Goal: Information Seeking & Learning: Learn about a topic

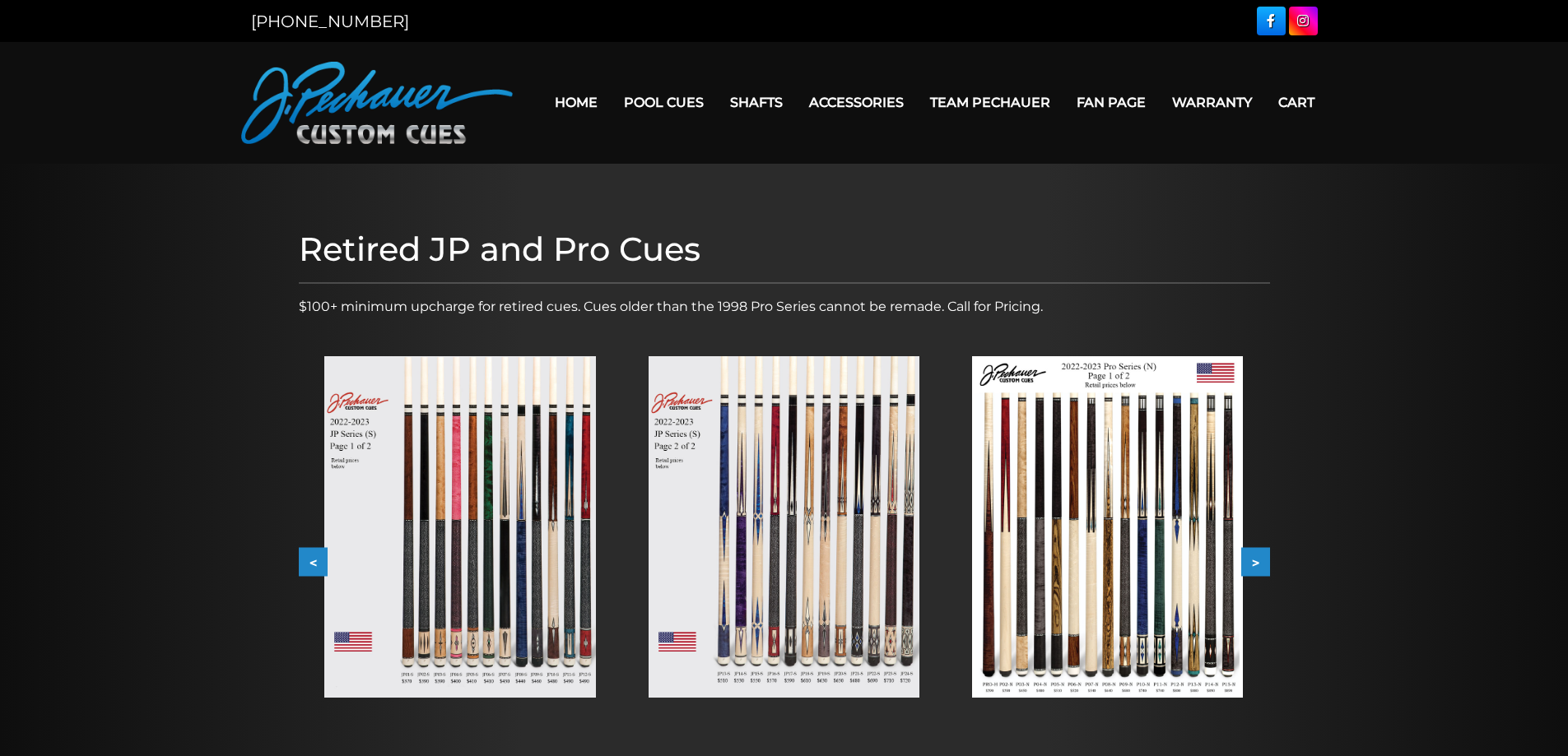
click at [320, 574] on button "<" at bounding box center [312, 562] width 29 height 29
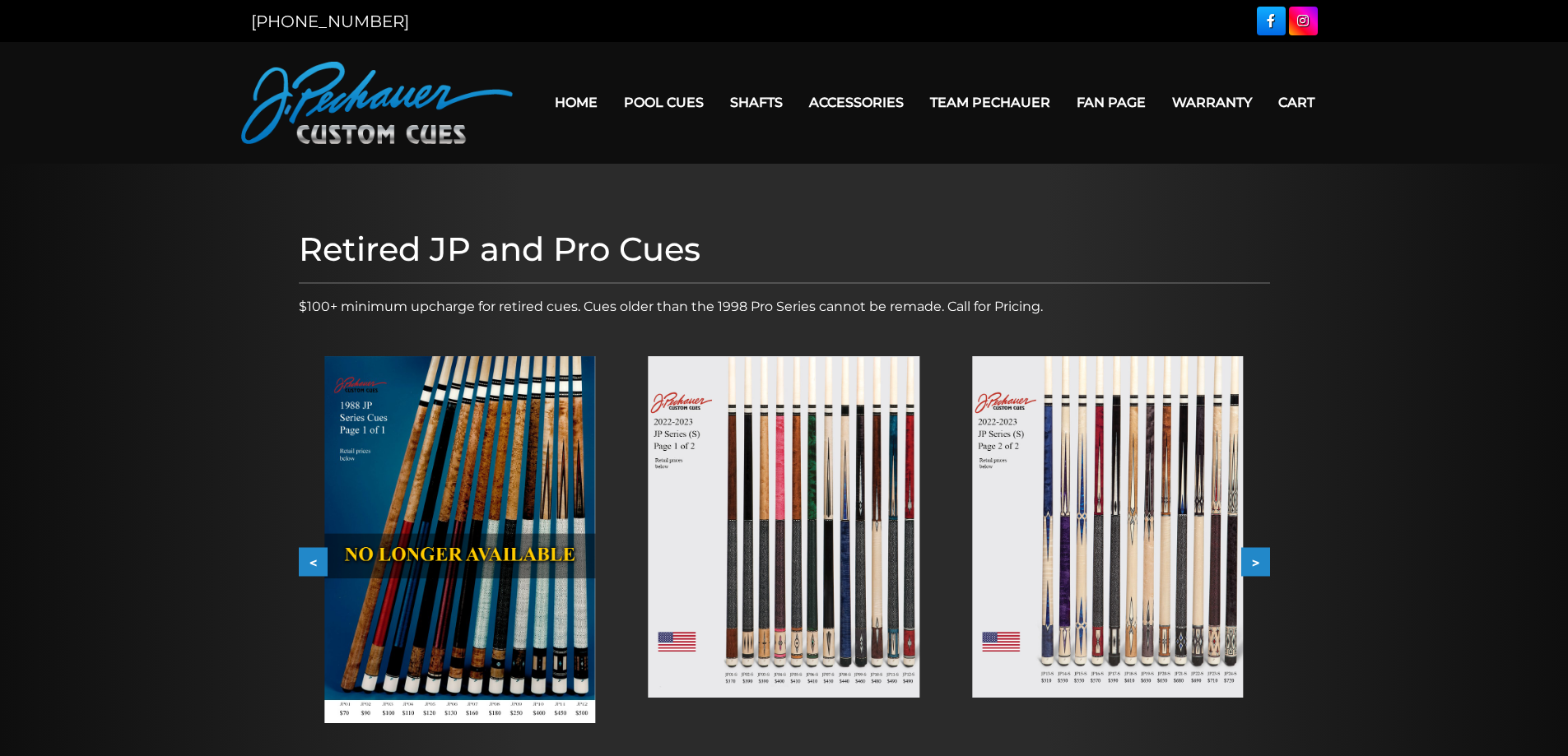
click at [502, 536] on img at bounding box center [460, 539] width 271 height 367
click at [298, 552] on button "<" at bounding box center [312, 562] width 29 height 29
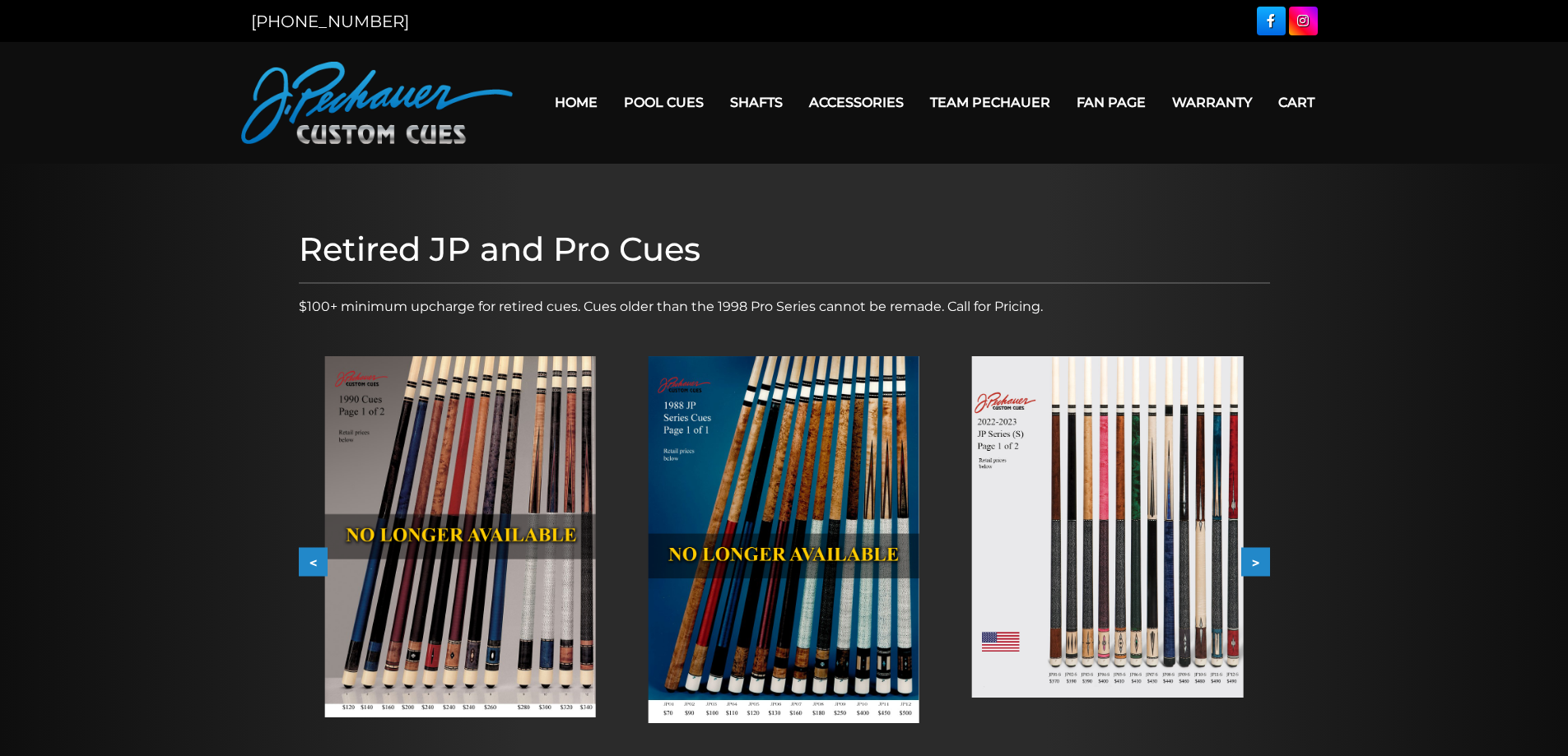
click at [312, 566] on button "<" at bounding box center [312, 562] width 29 height 29
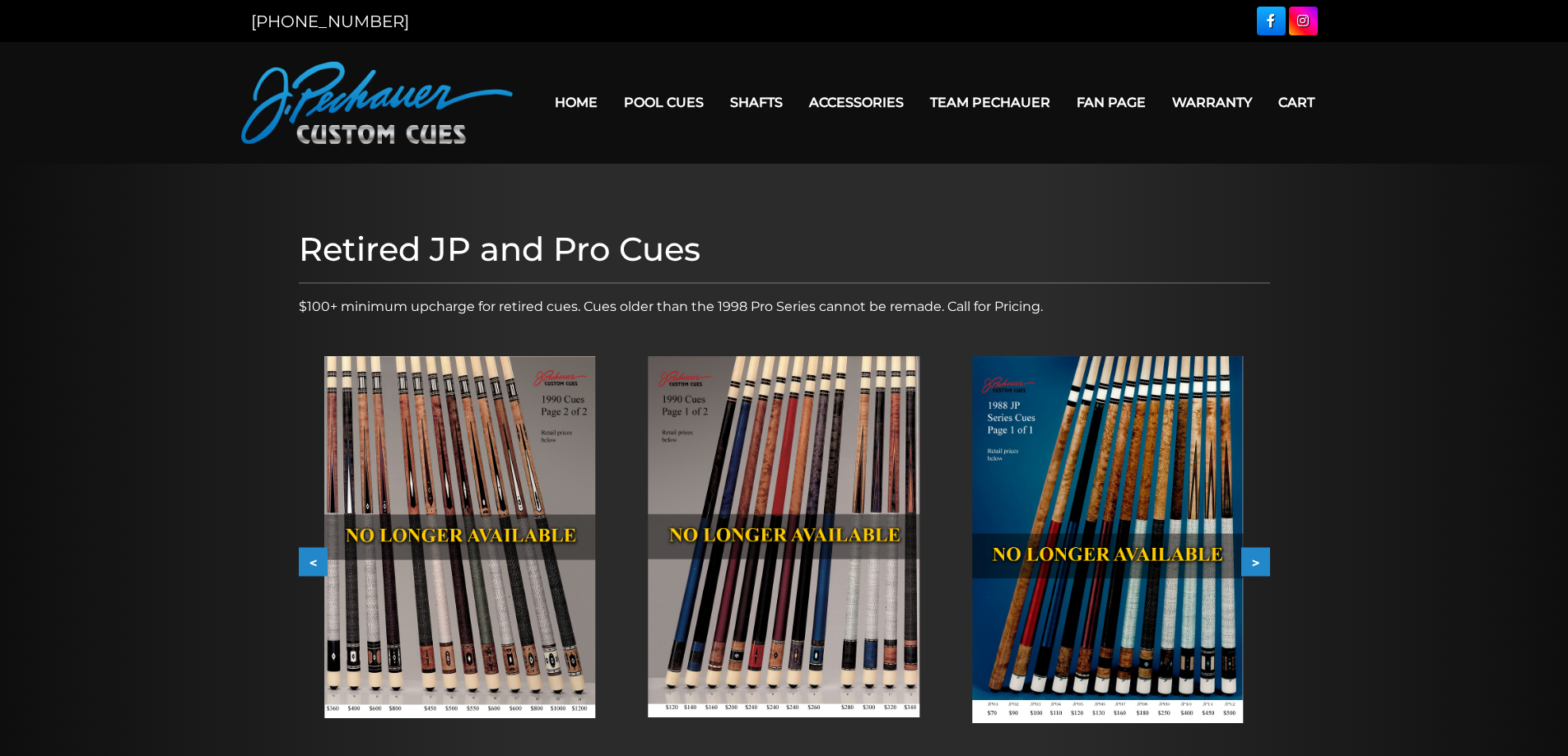
click at [455, 454] on img at bounding box center [460, 537] width 271 height 362
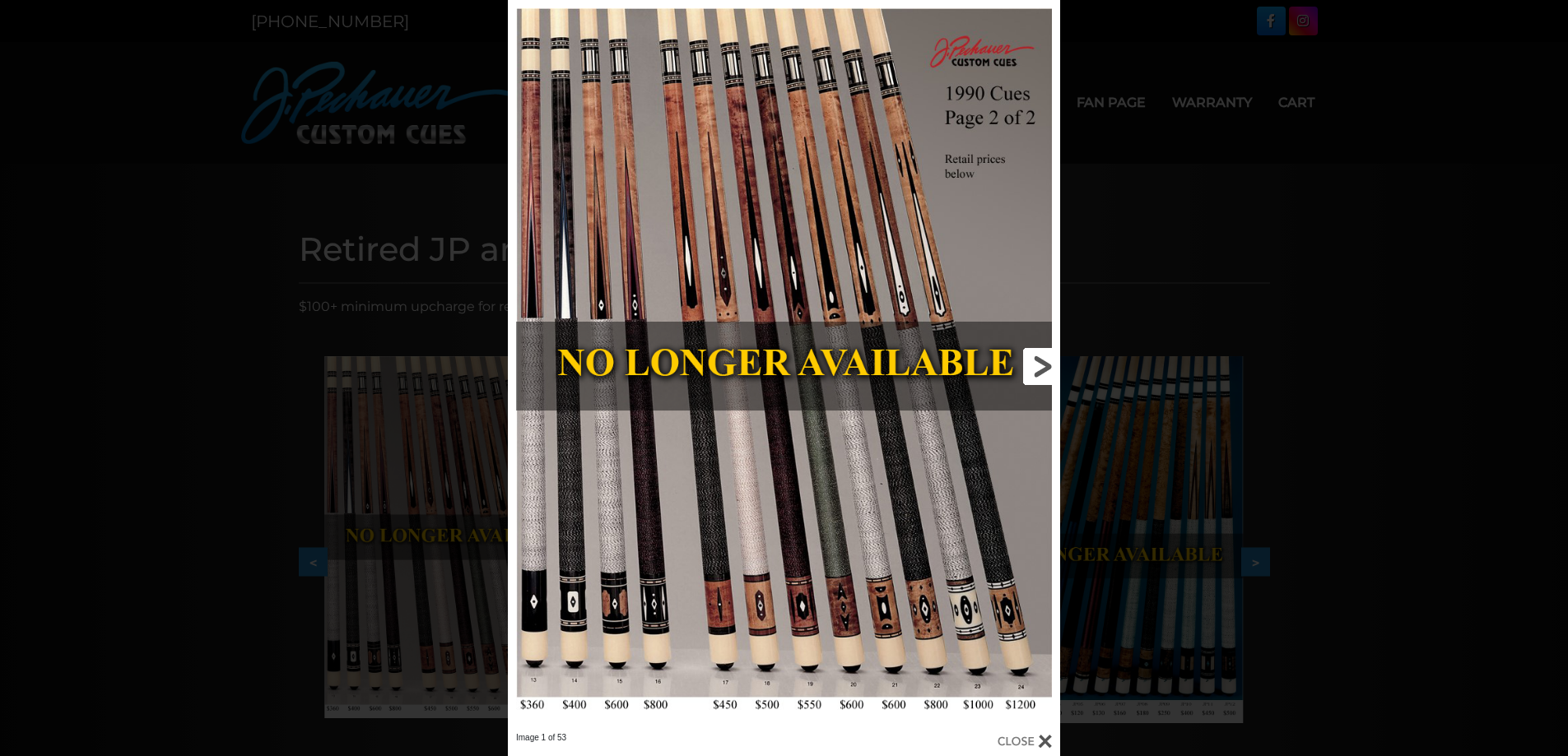
click at [1048, 378] on link at bounding box center [935, 366] width 248 height 732
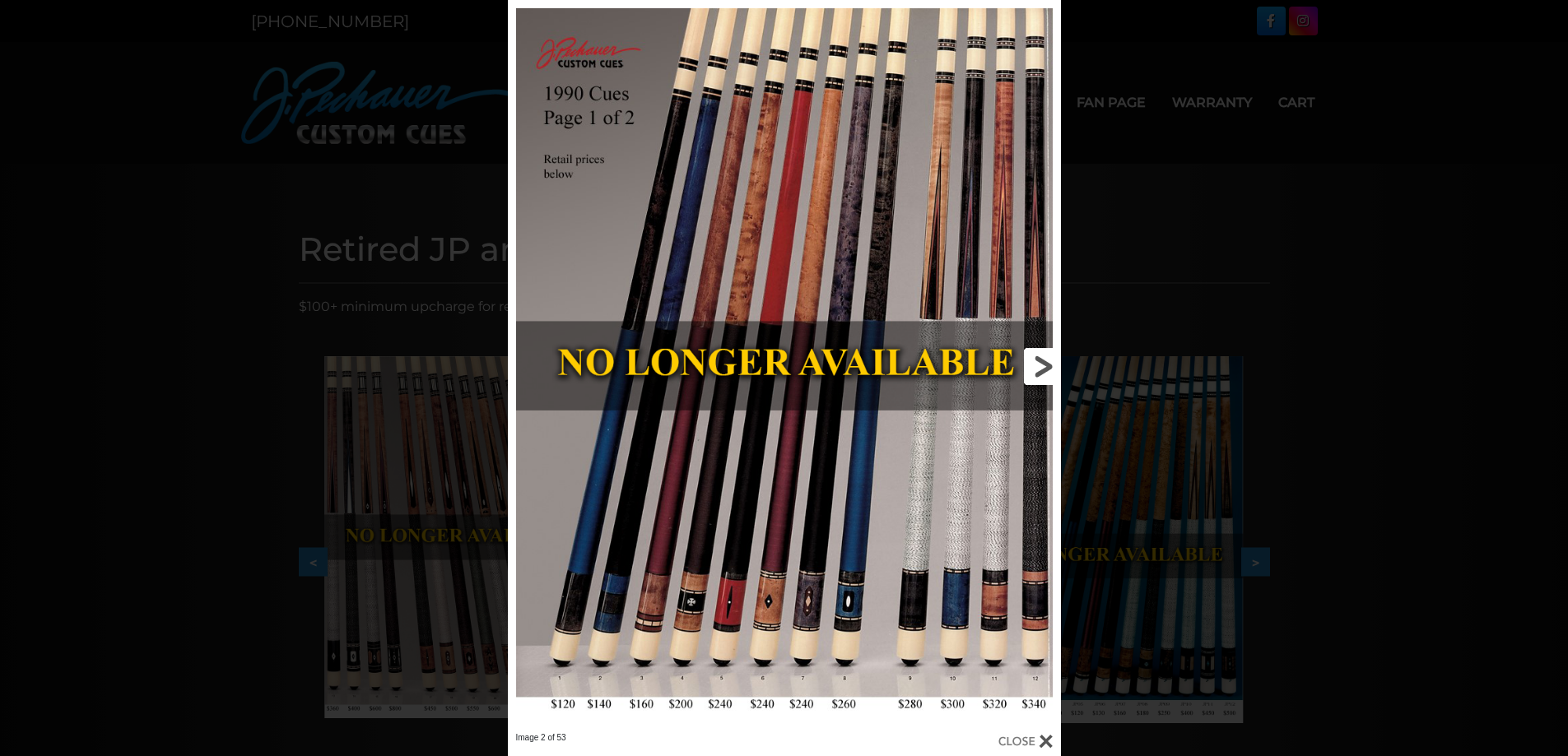
click at [1038, 360] on link at bounding box center [935, 366] width 248 height 732
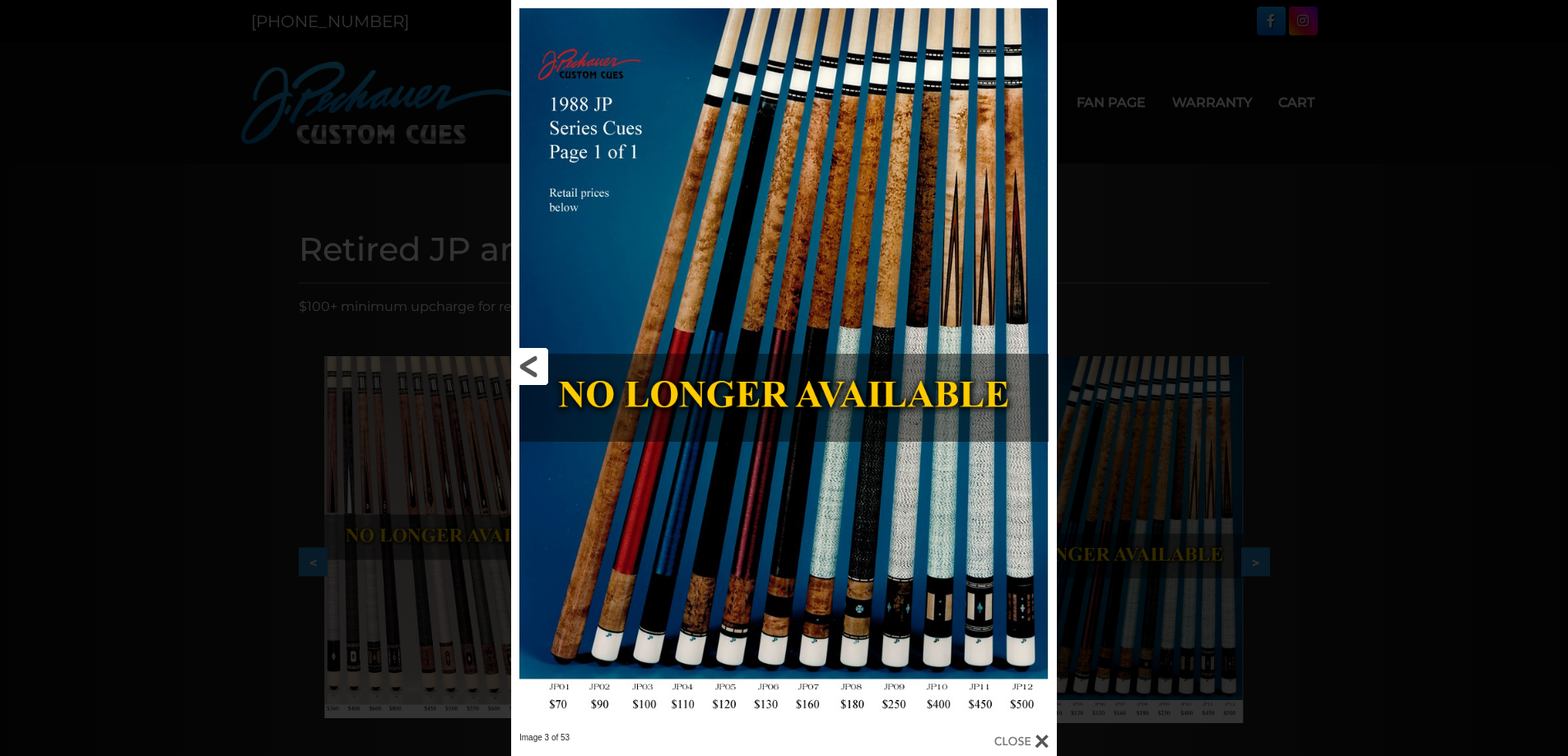
click at [548, 369] on link at bounding box center [634, 366] width 246 height 732
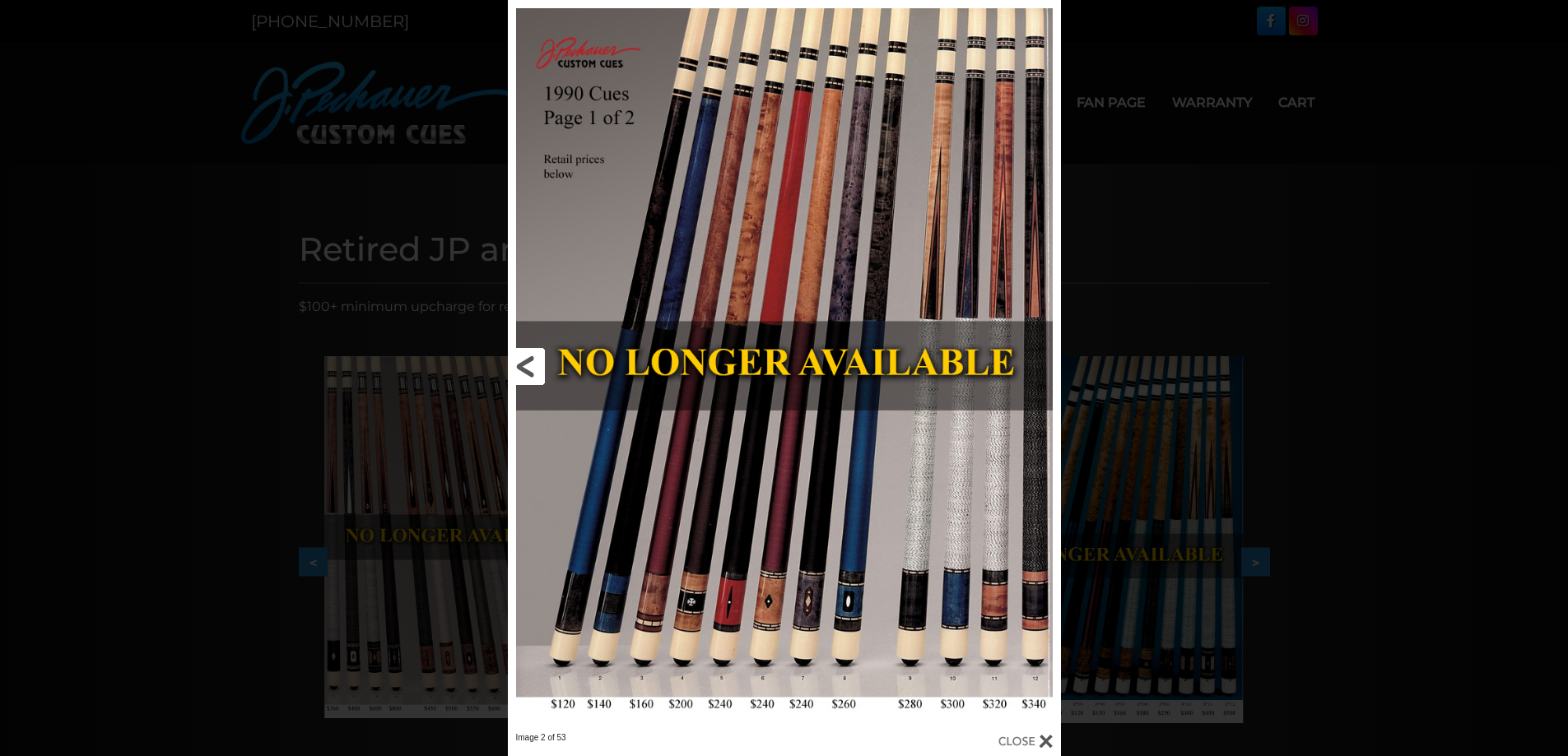
click at [533, 370] on link at bounding box center [632, 366] width 248 height 732
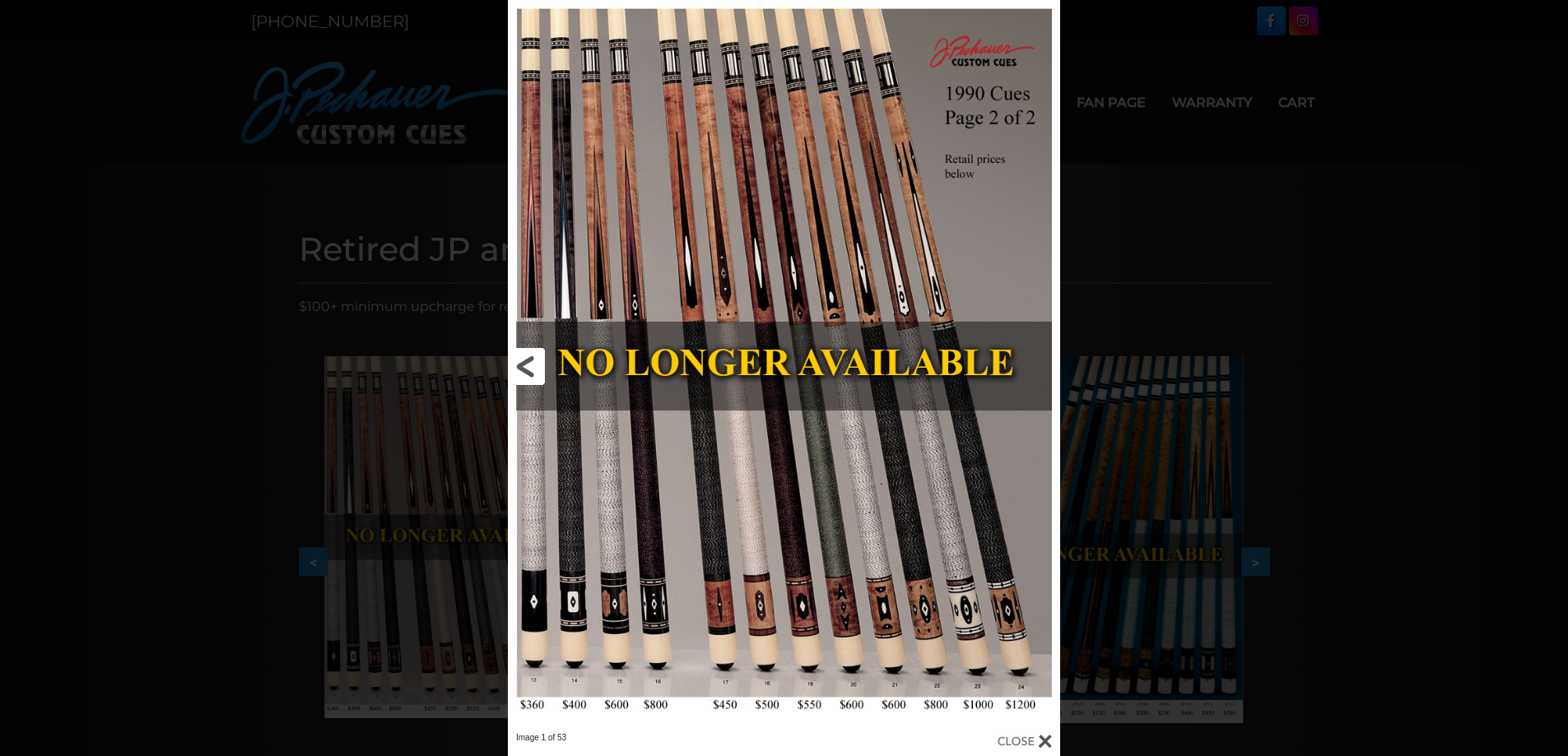
click at [537, 378] on link at bounding box center [632, 366] width 248 height 732
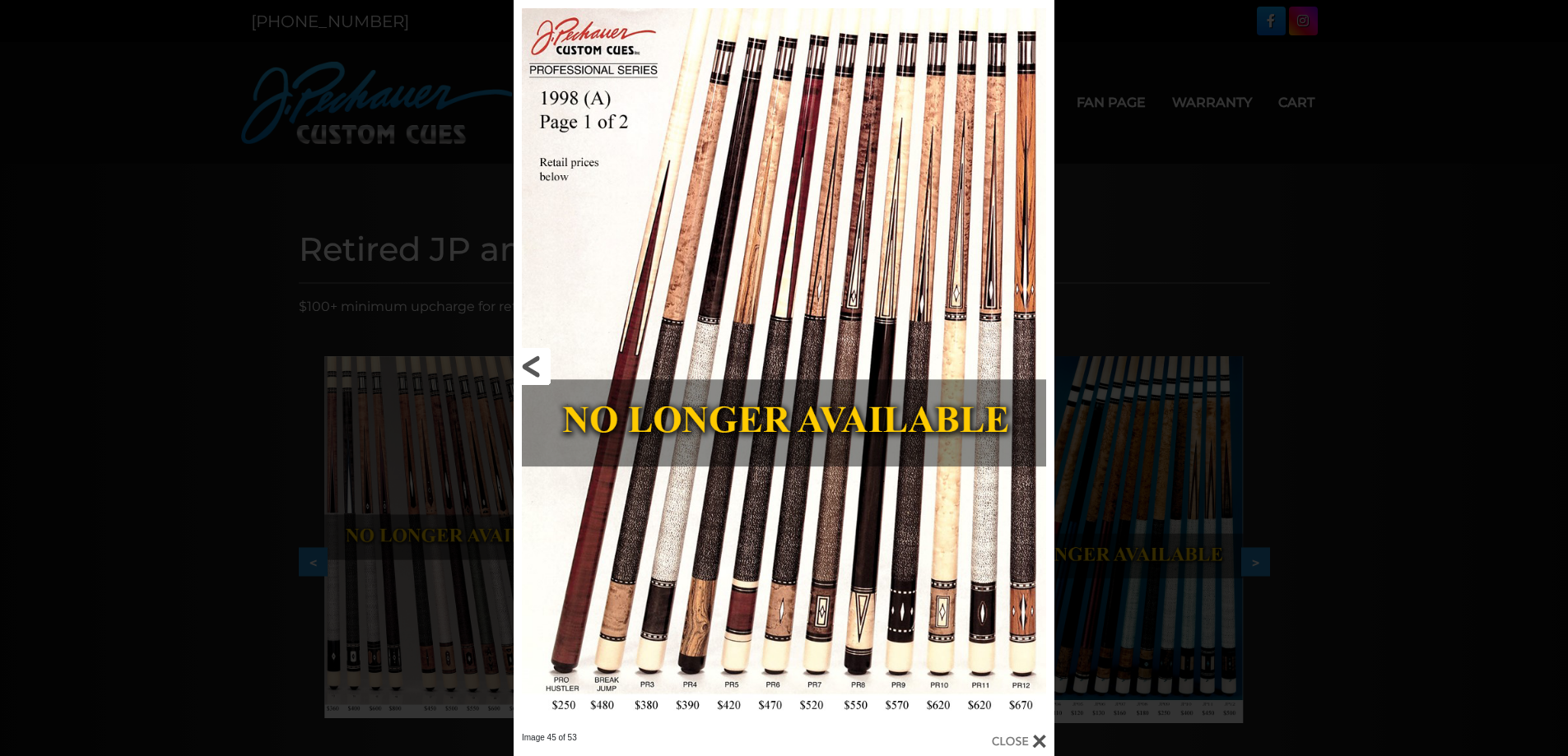
click at [540, 375] on link at bounding box center [635, 366] width 244 height 732
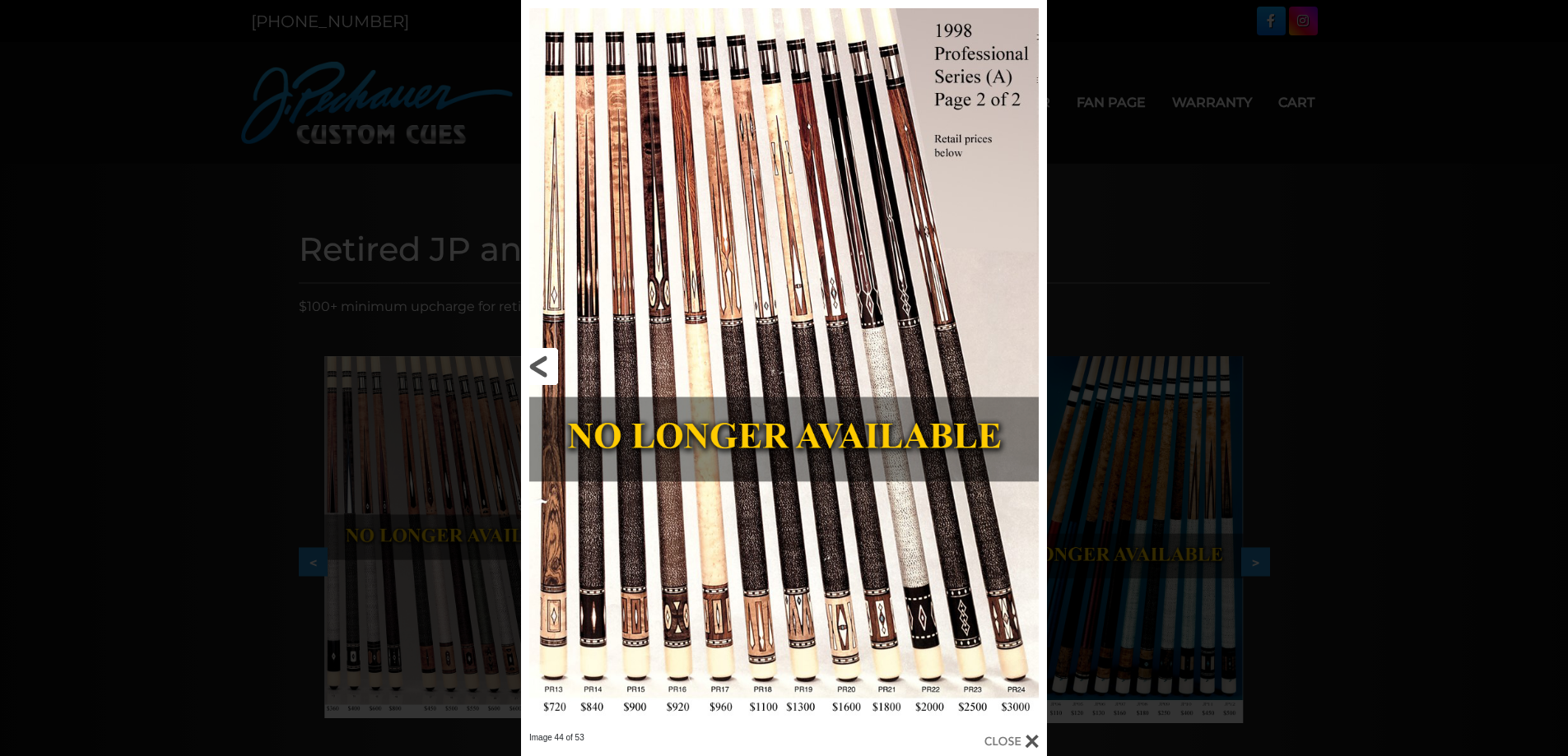
click at [549, 371] on link at bounding box center [640, 366] width 237 height 732
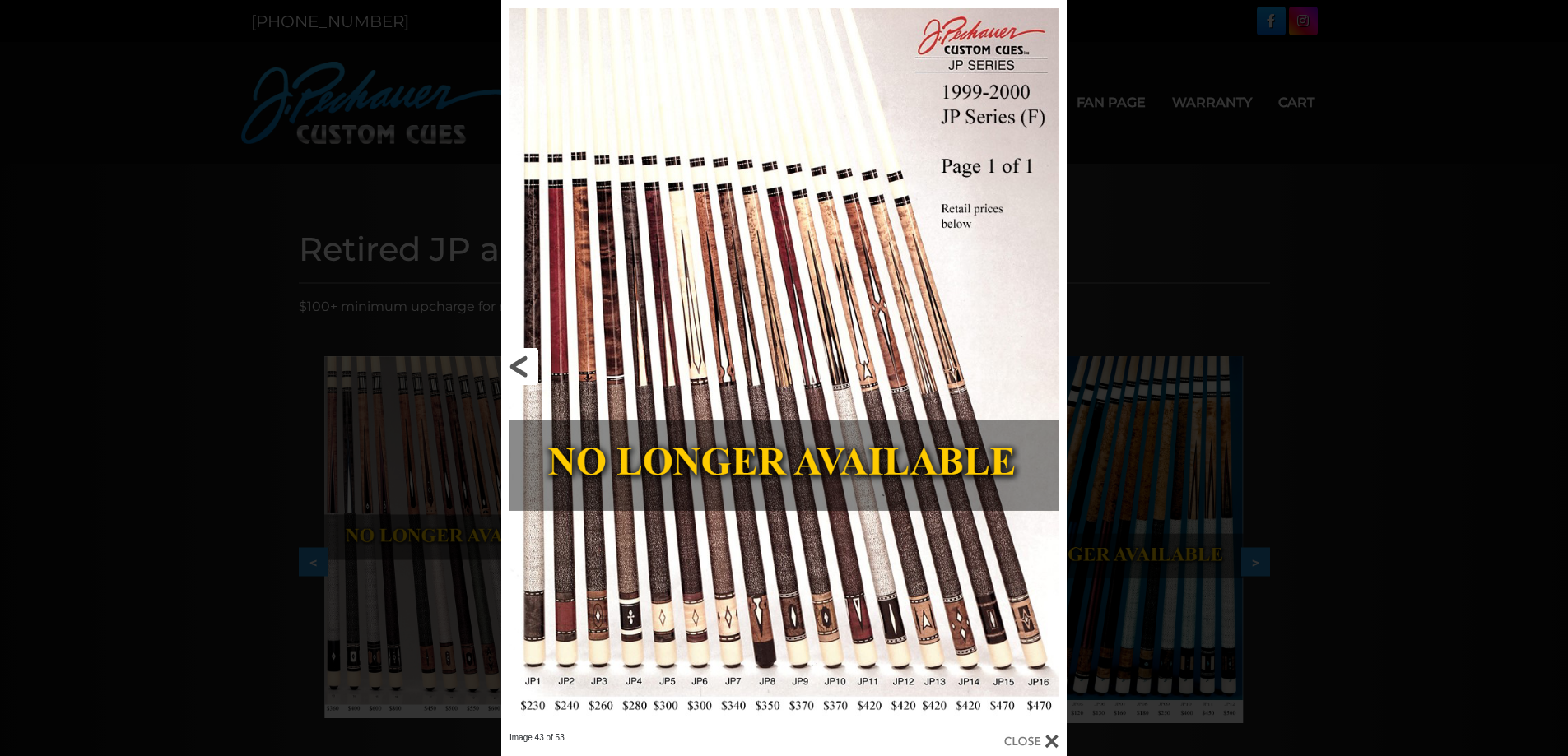
click at [529, 372] on link at bounding box center [628, 366] width 254 height 732
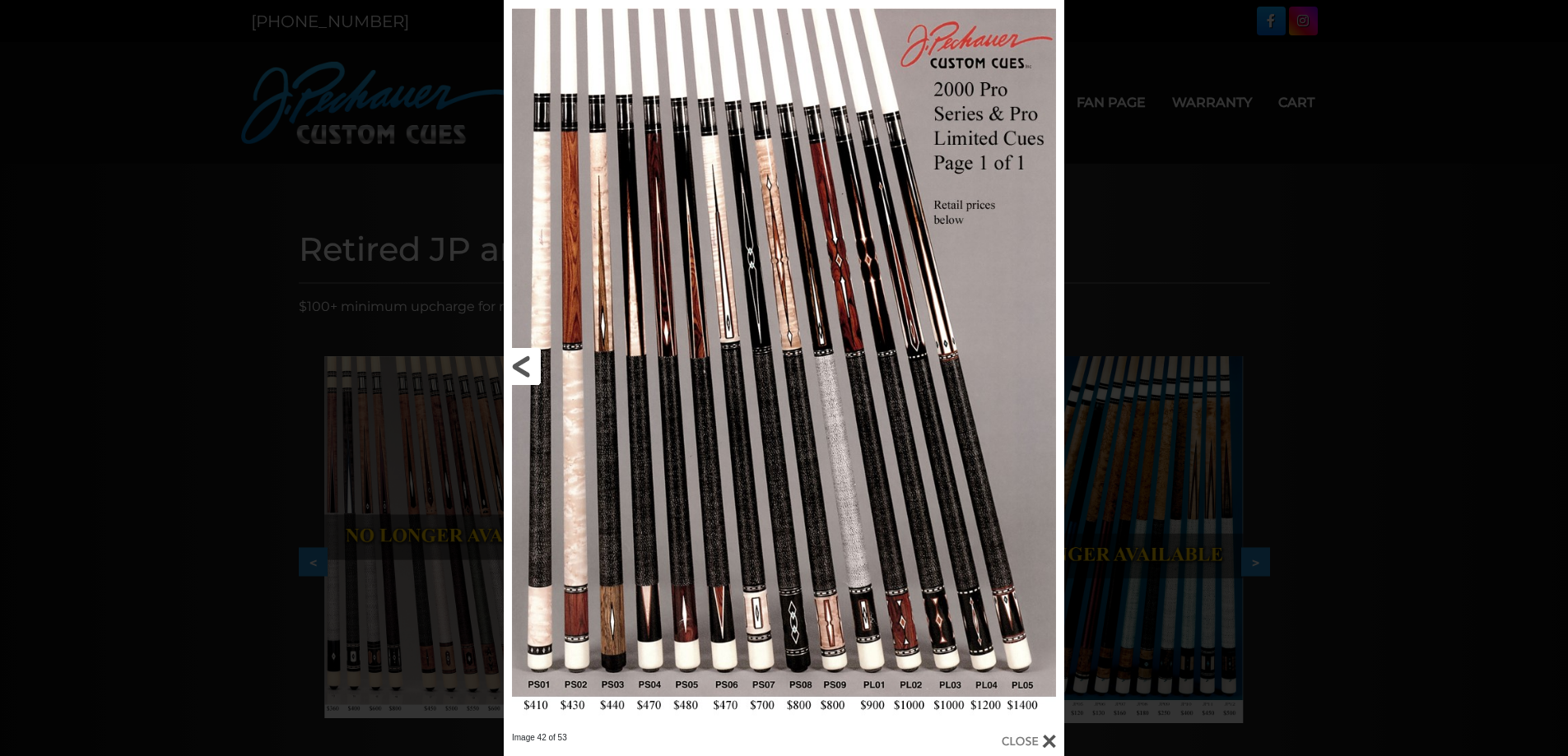
click at [529, 372] on link at bounding box center [629, 366] width 252 height 732
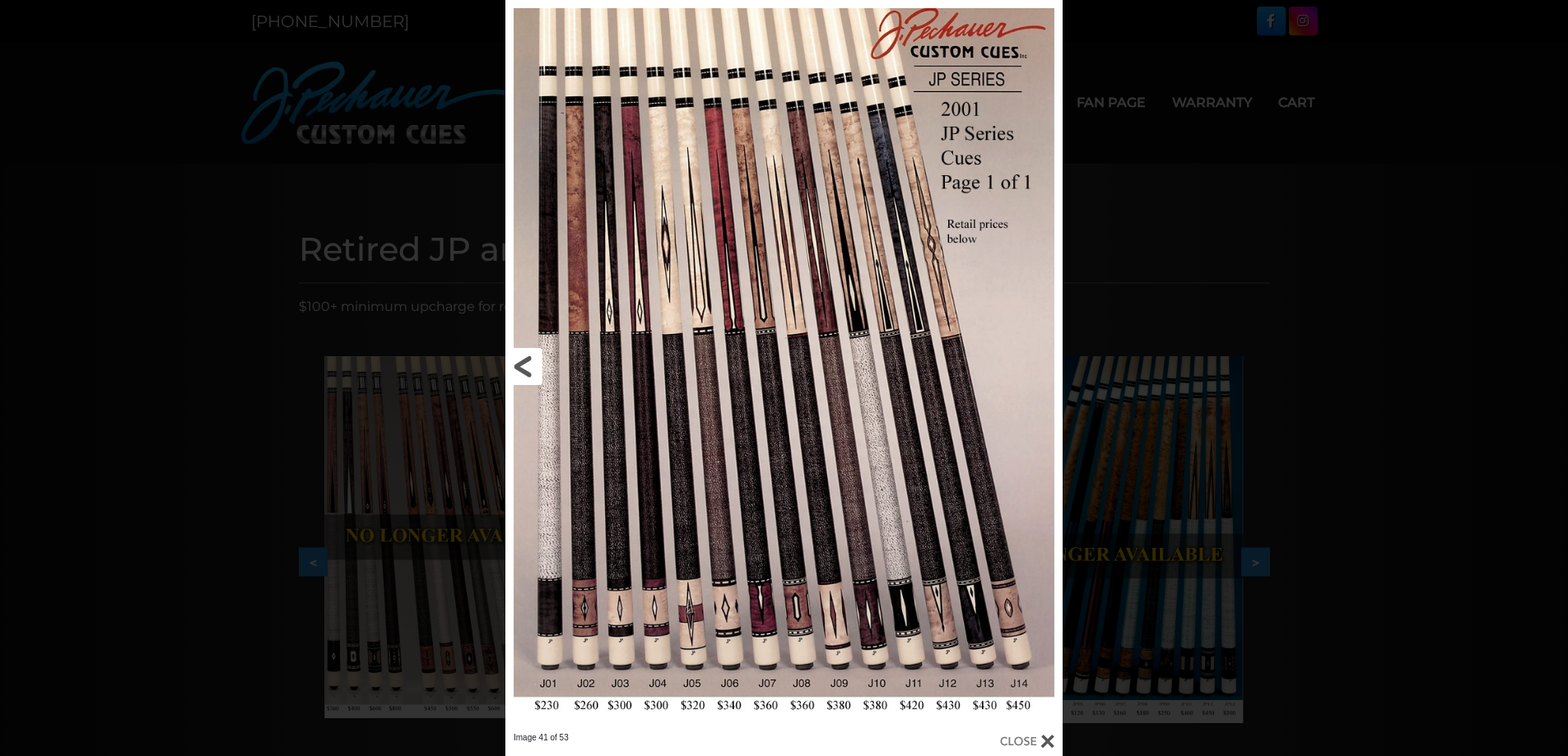
click at [529, 372] on link at bounding box center [631, 366] width 251 height 732
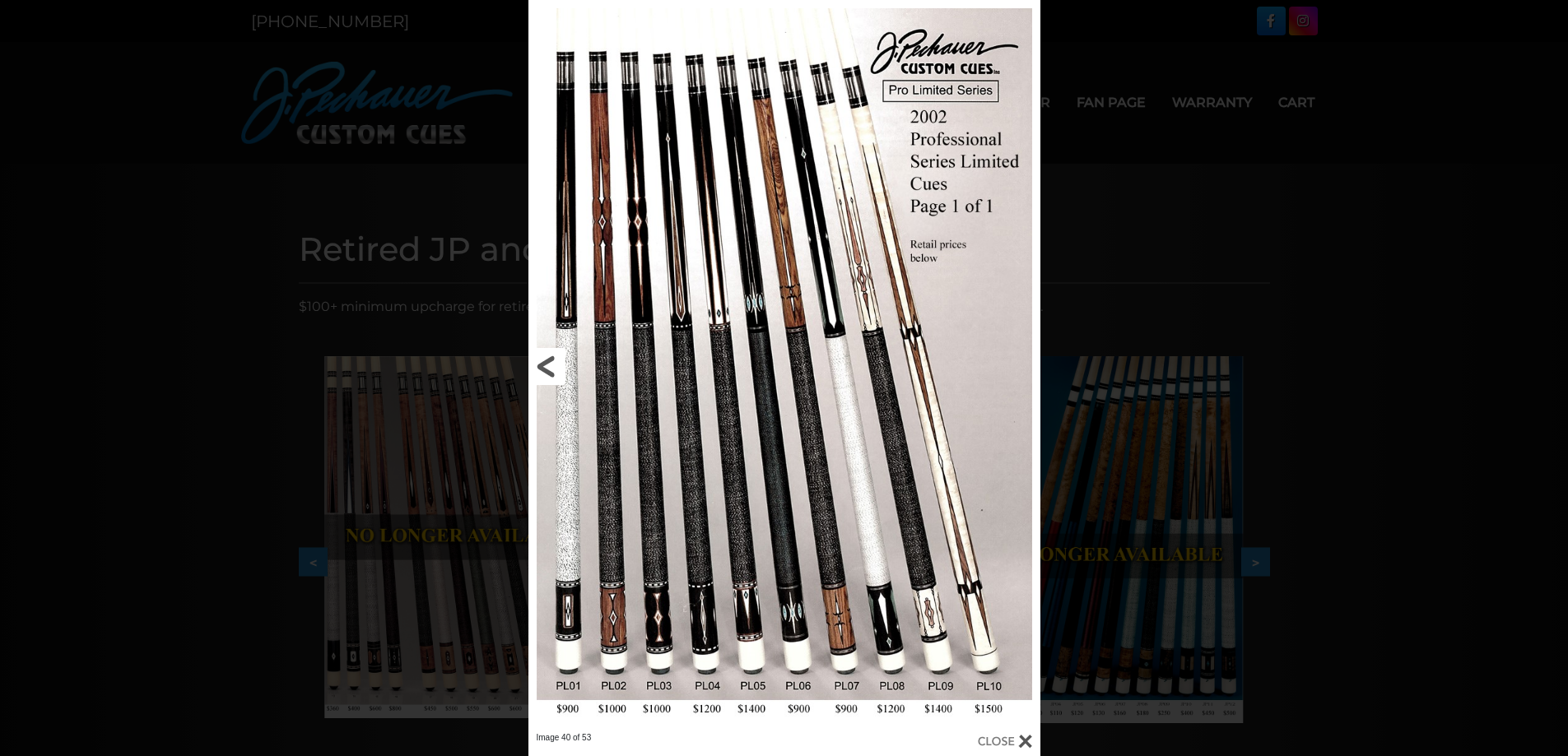
click at [544, 369] on link at bounding box center [643, 366] width 231 height 732
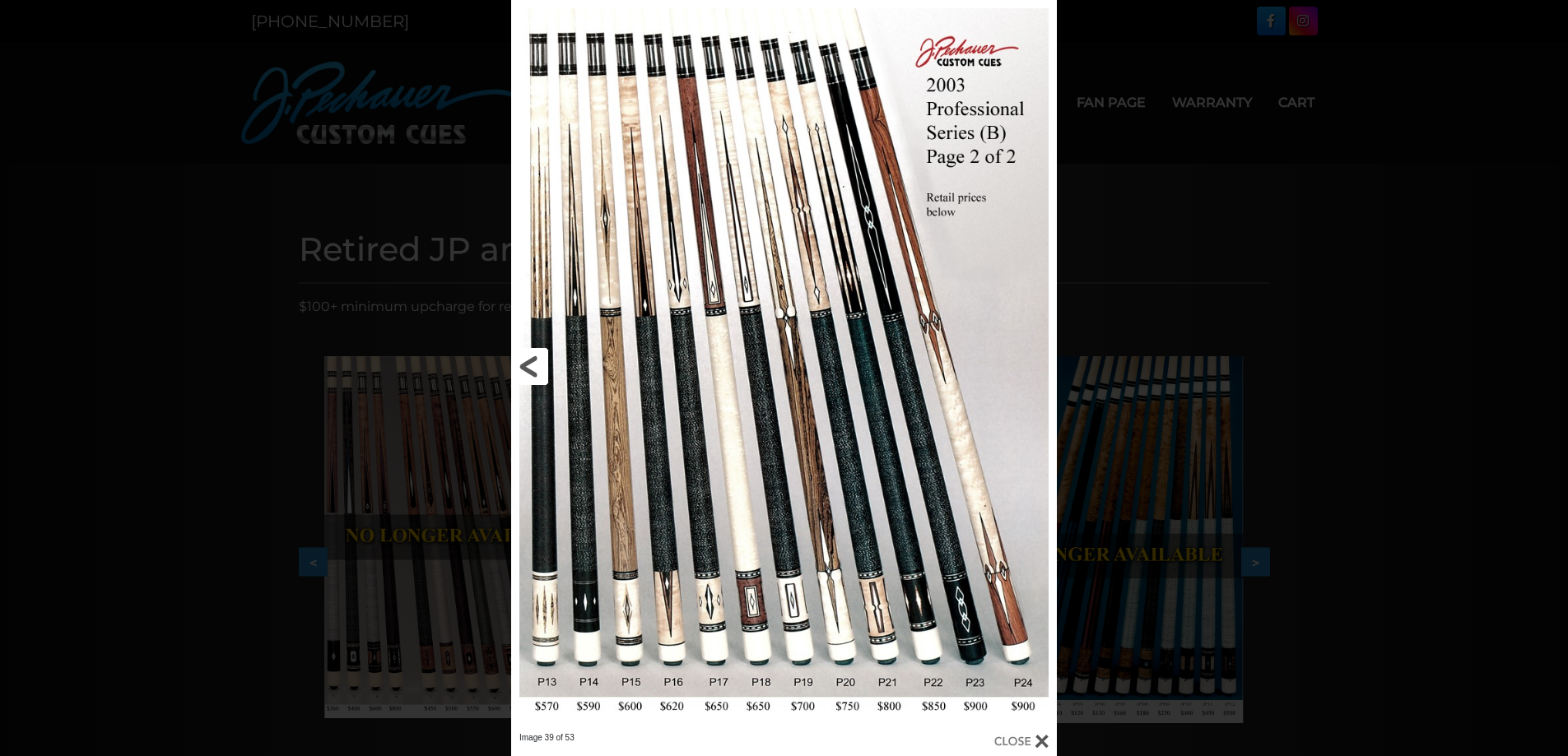
click at [544, 369] on link at bounding box center [634, 366] width 246 height 732
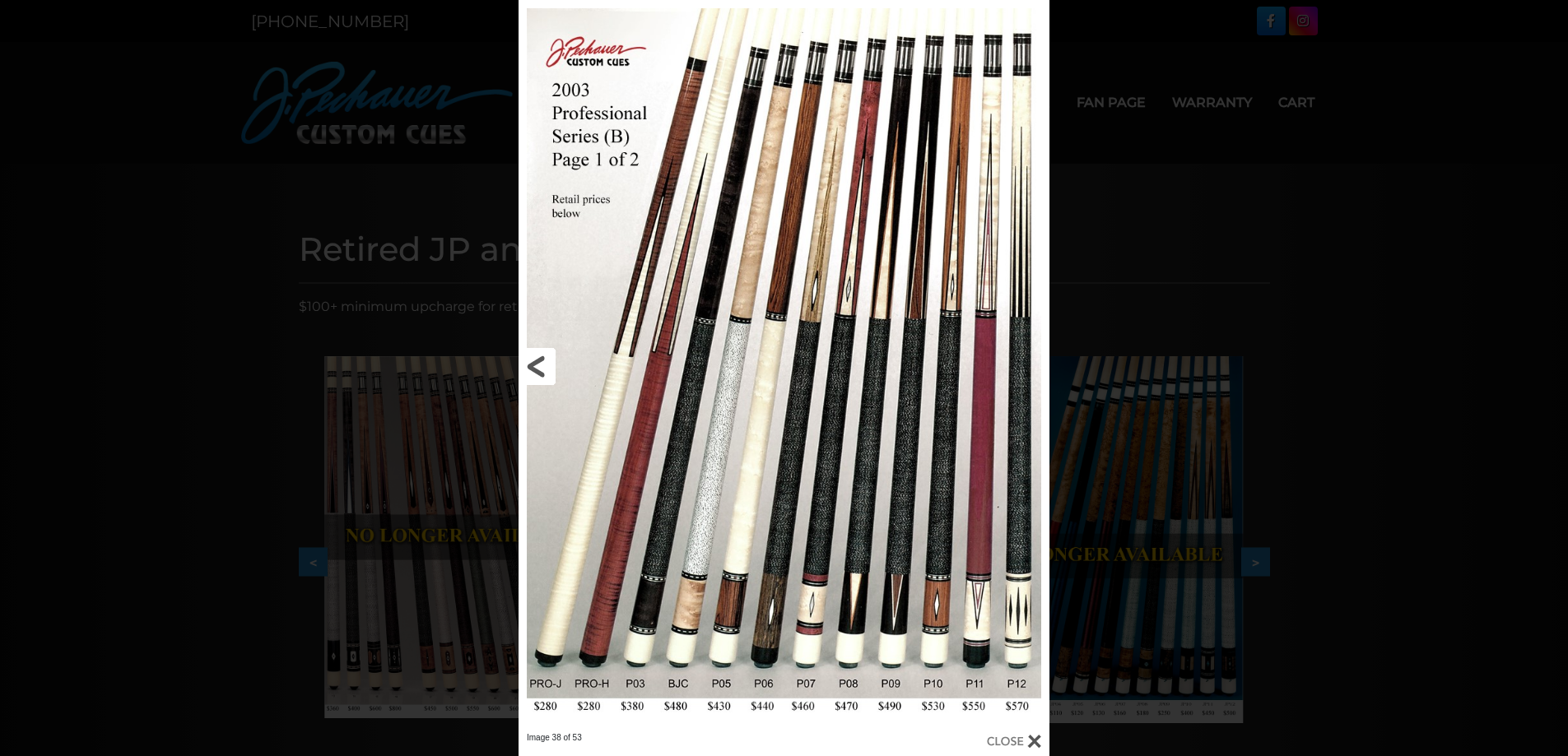
click at [536, 373] on link at bounding box center [638, 366] width 239 height 732
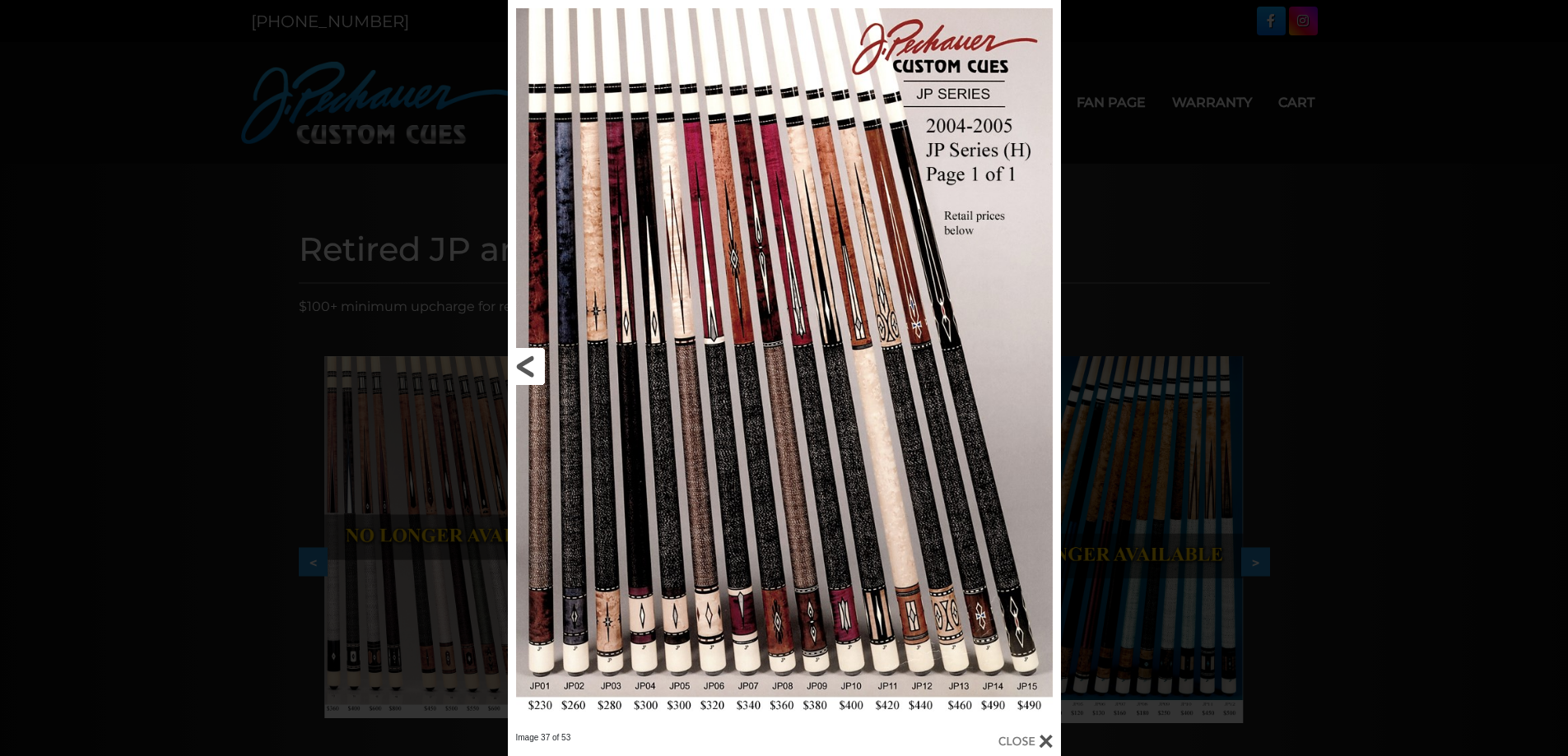
click at [536, 373] on link at bounding box center [632, 366] width 248 height 732
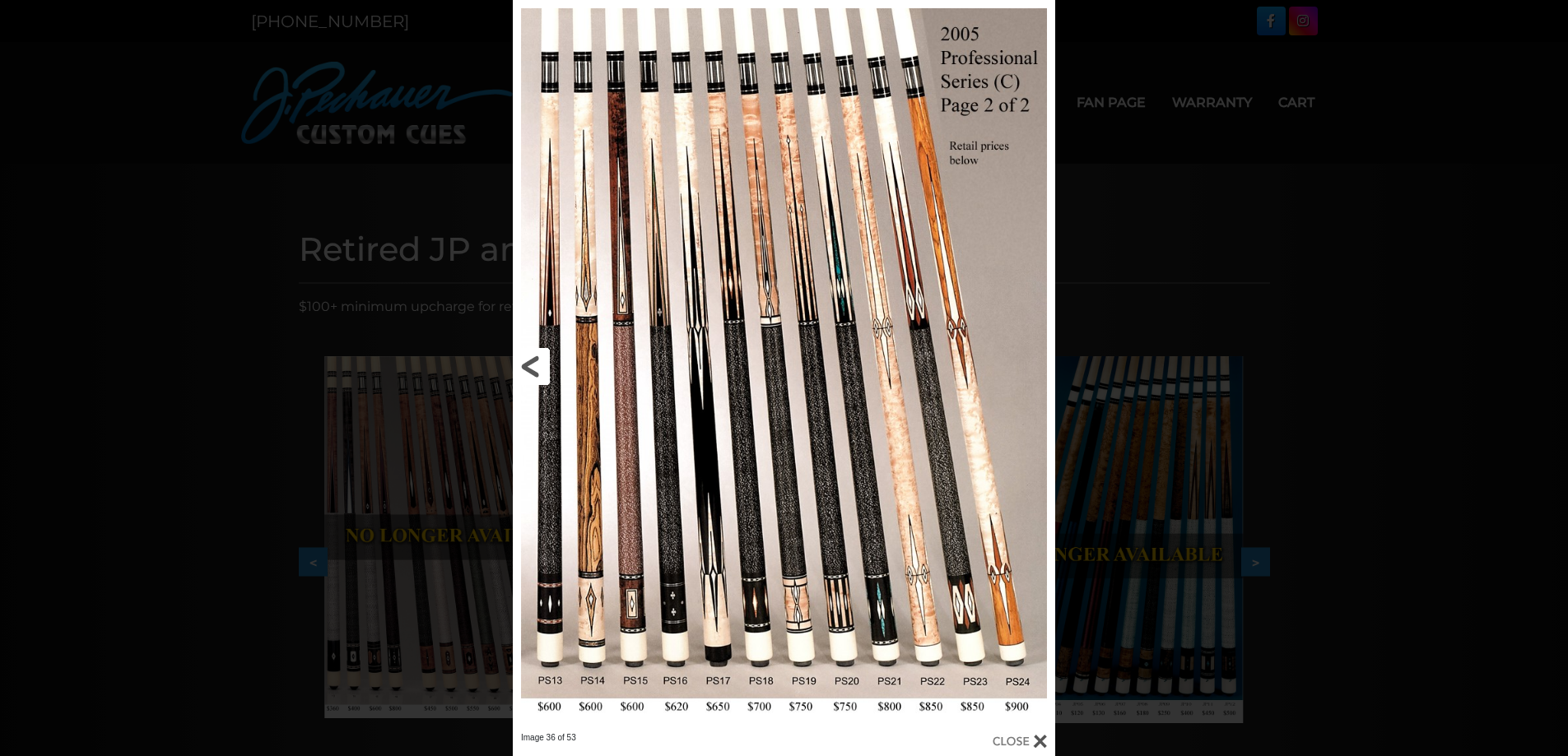
click at [545, 357] on link at bounding box center [634, 366] width 245 height 732
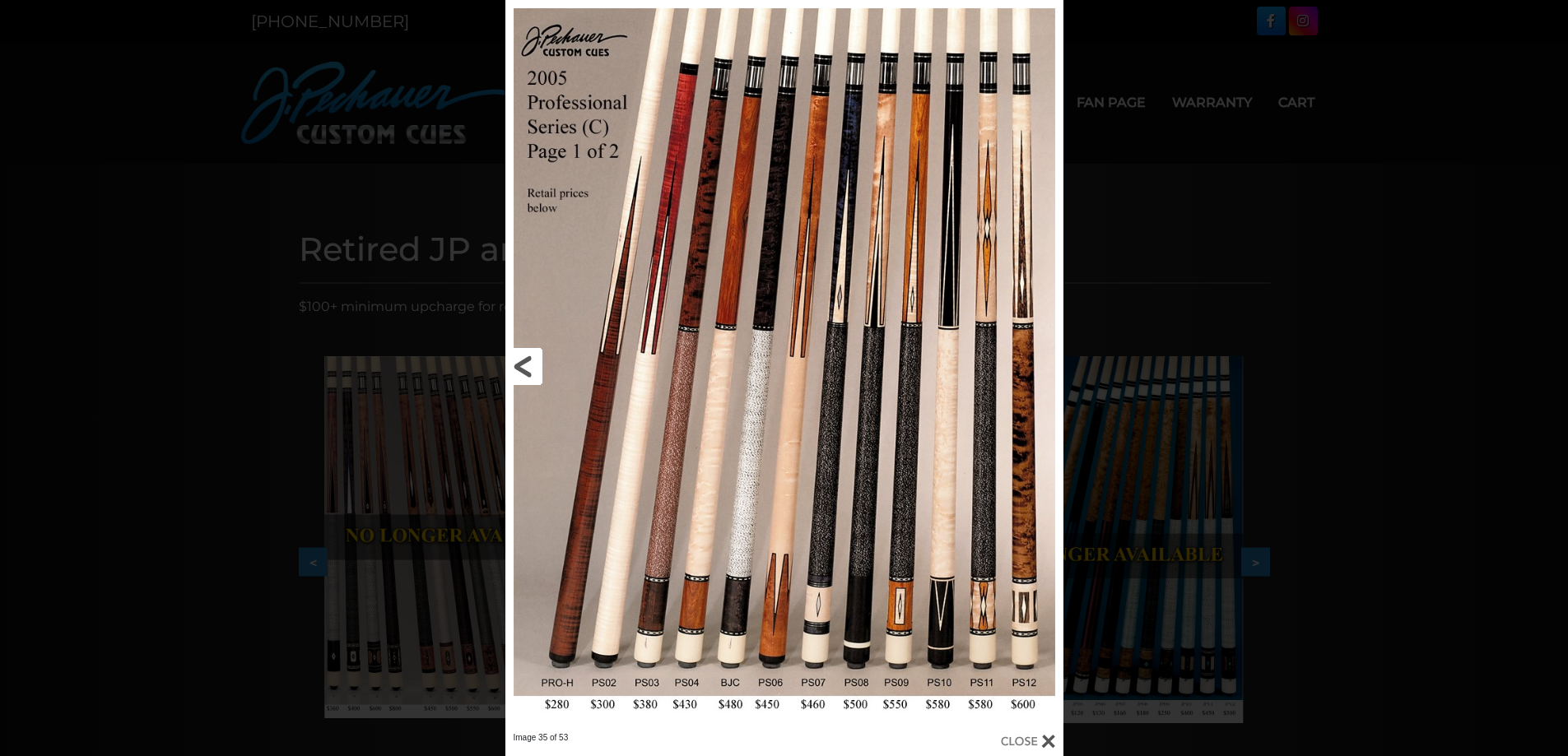
click at [538, 364] on link at bounding box center [631, 366] width 251 height 732
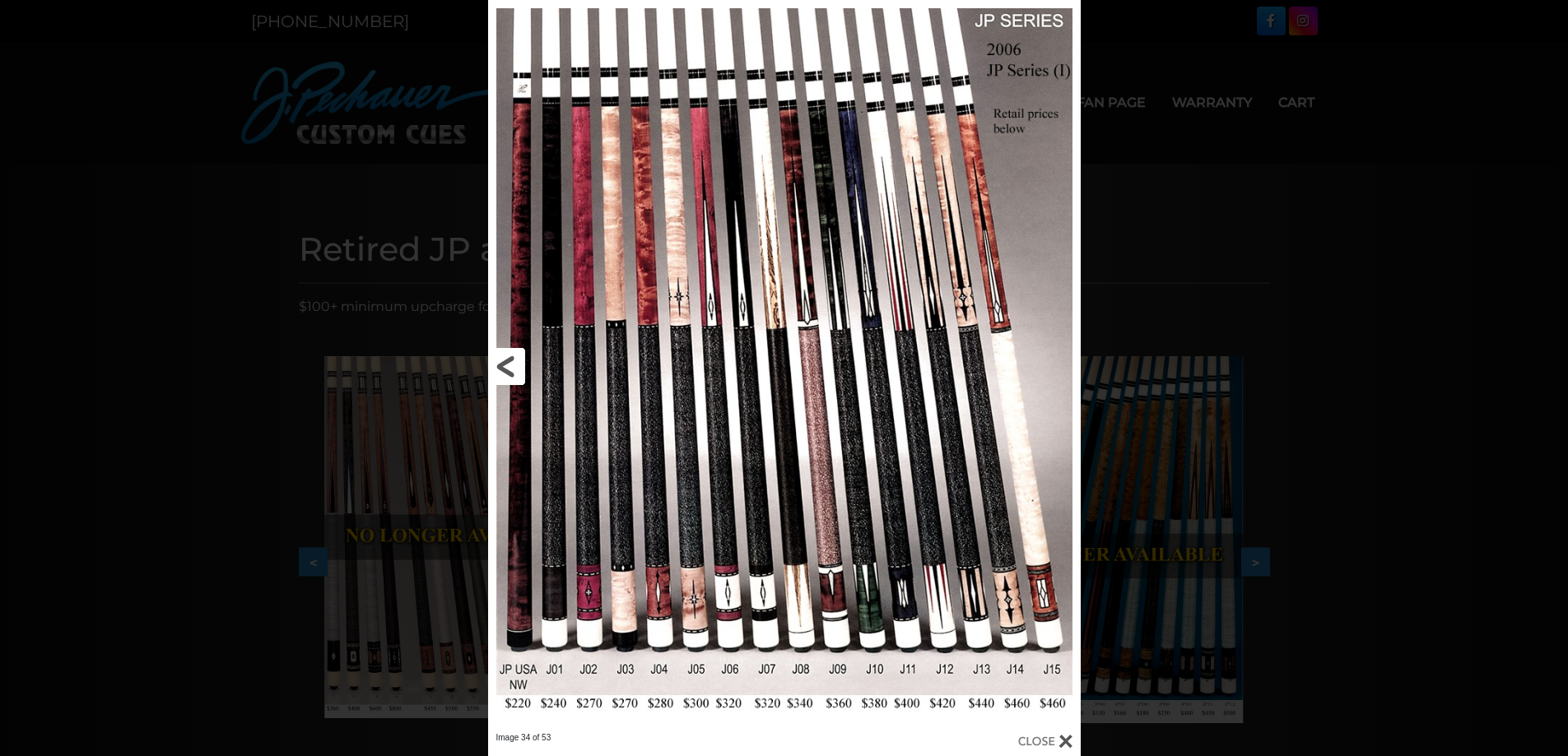
click at [524, 365] on link at bounding box center [621, 366] width 267 height 732
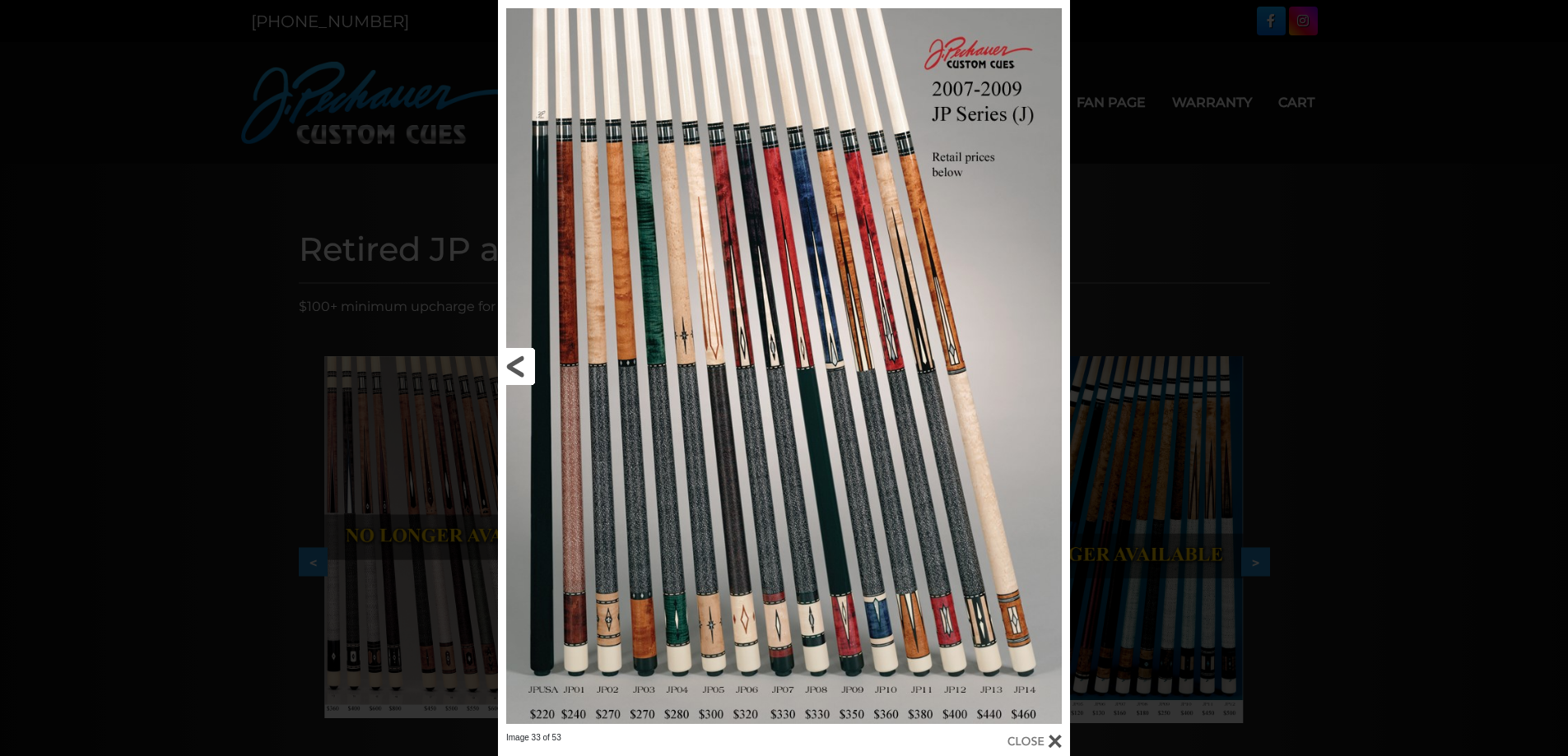
click at [524, 365] on link at bounding box center [626, 366] width 258 height 732
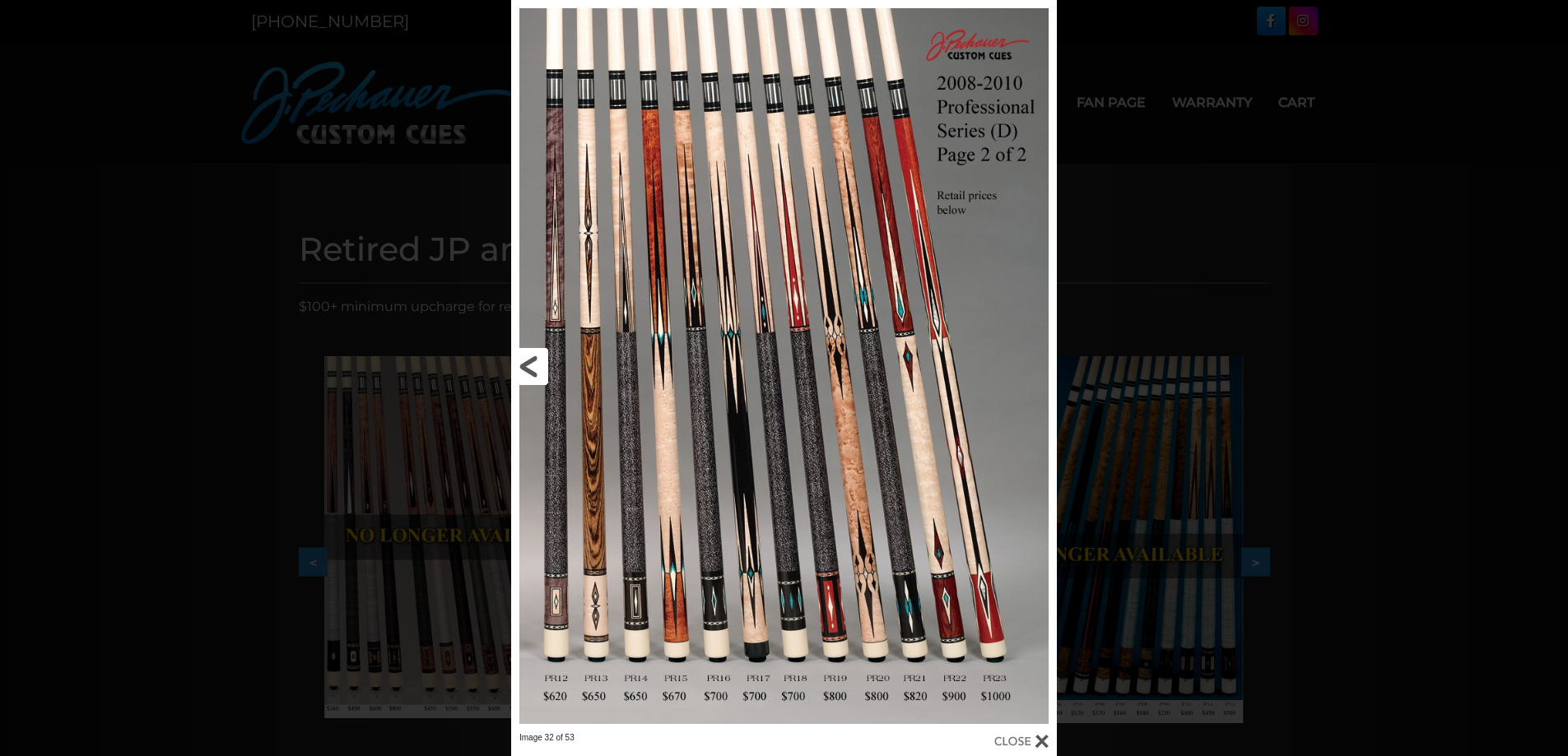
click at [524, 365] on link at bounding box center [634, 366] width 246 height 732
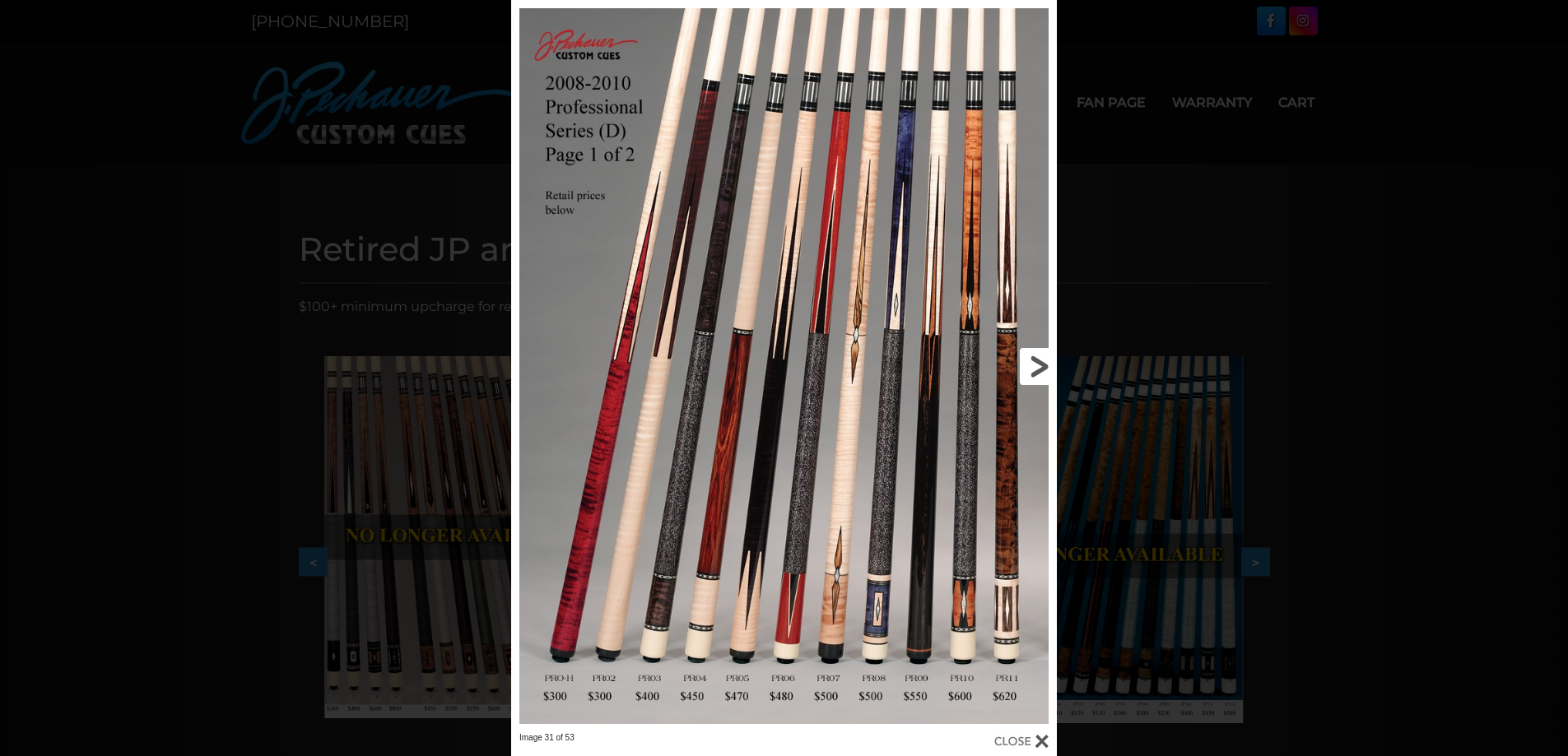
click at [1039, 360] on link at bounding box center [934, 366] width 246 height 732
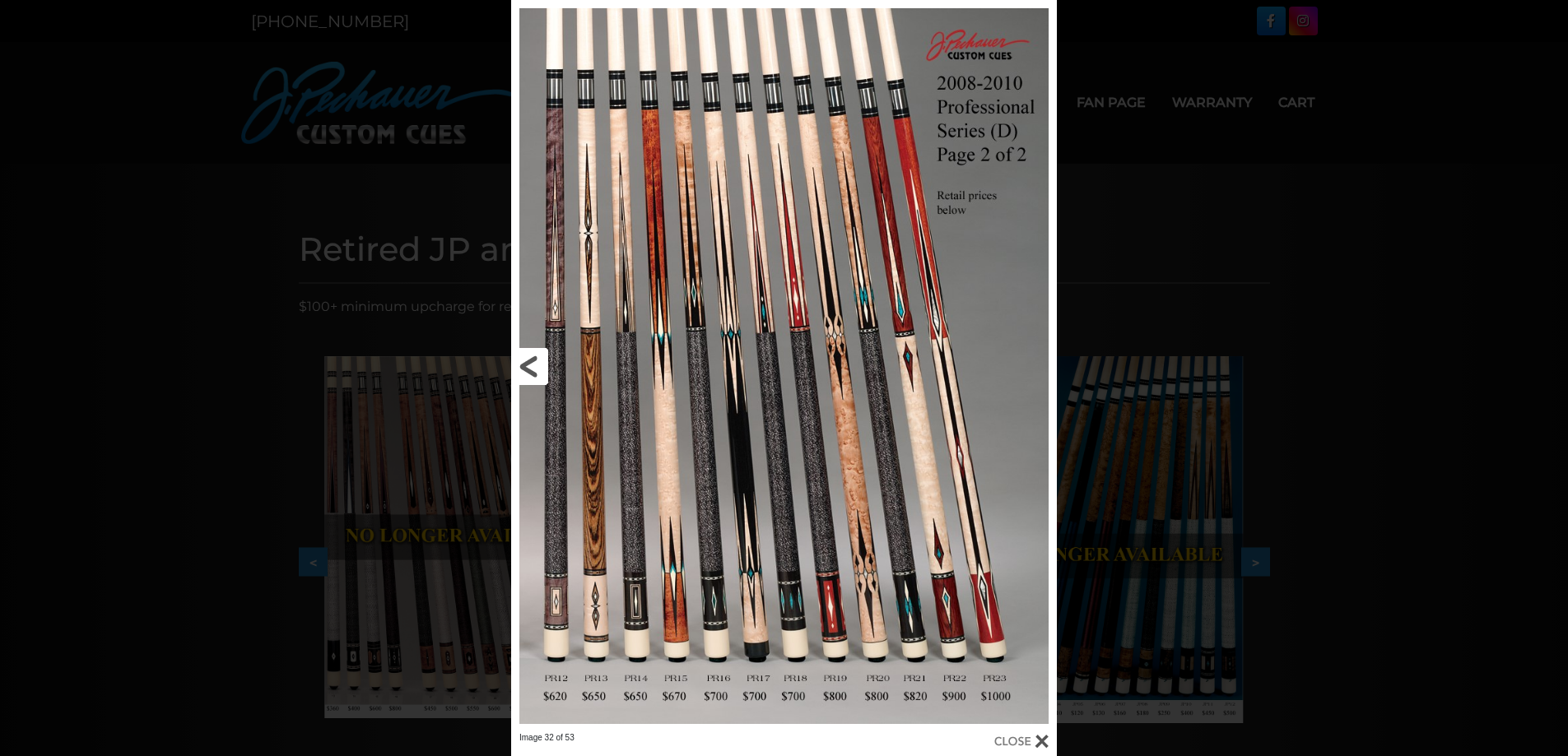
click at [533, 367] on link at bounding box center [634, 366] width 246 height 732
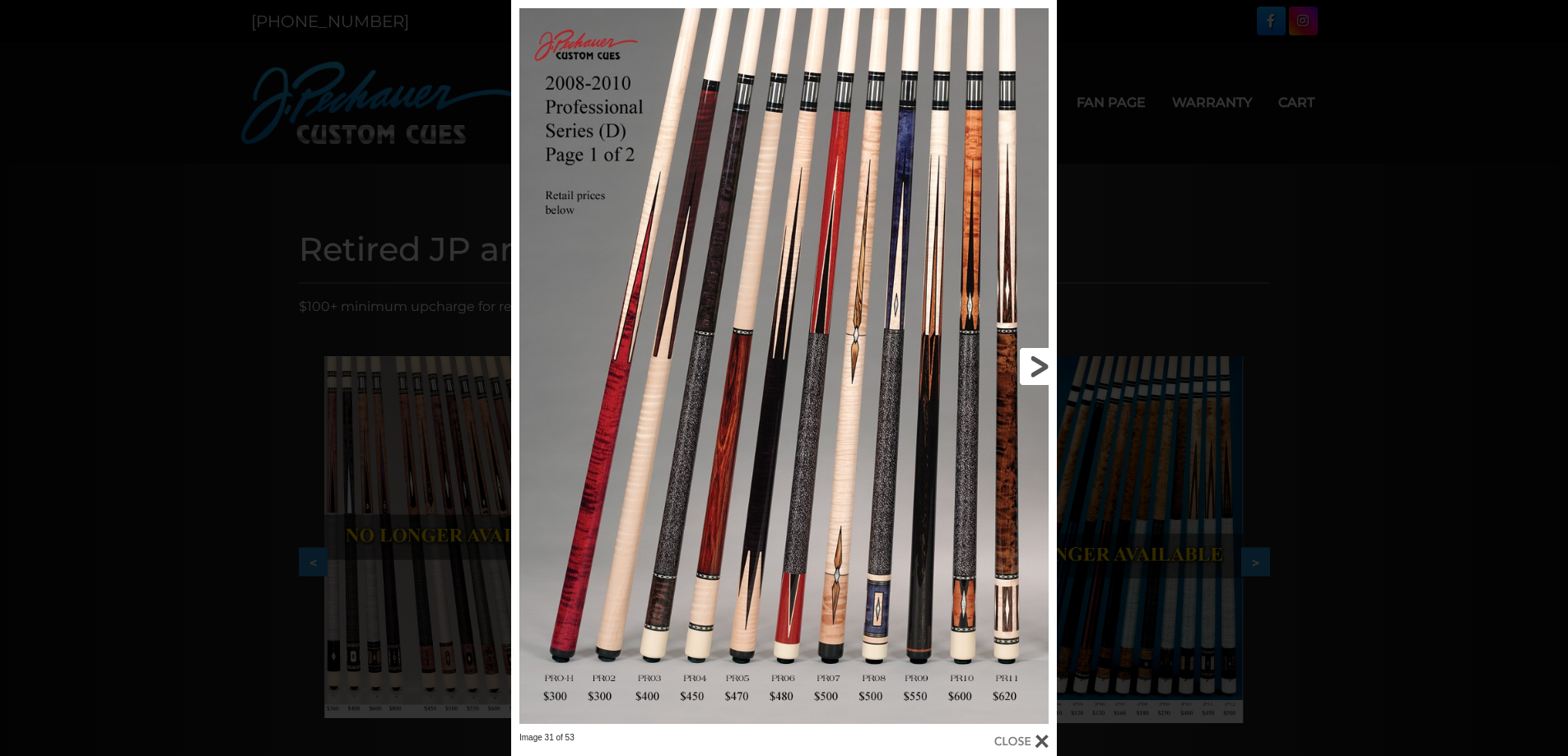
click at [1037, 366] on link at bounding box center [934, 366] width 246 height 732
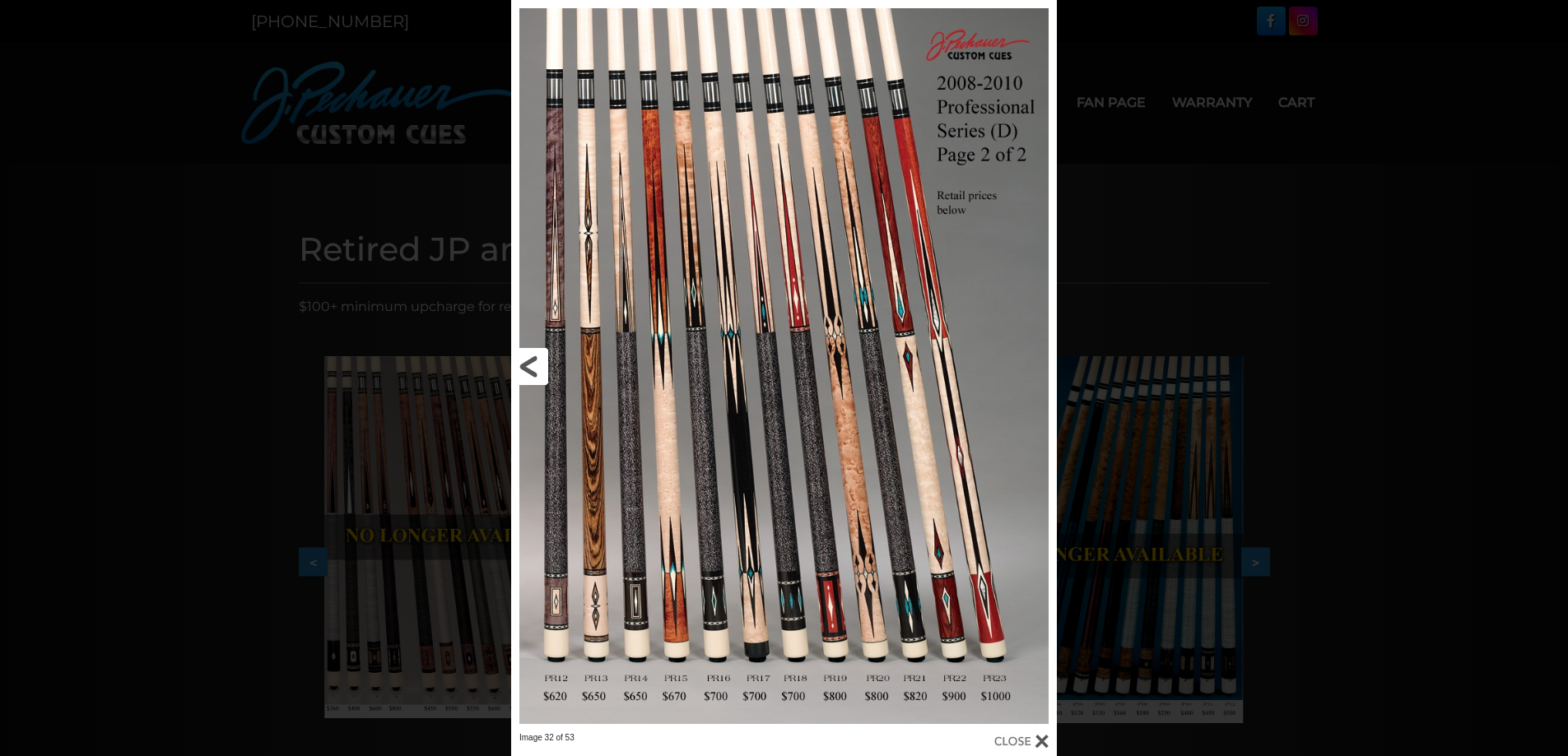
click at [534, 372] on link at bounding box center [634, 366] width 246 height 732
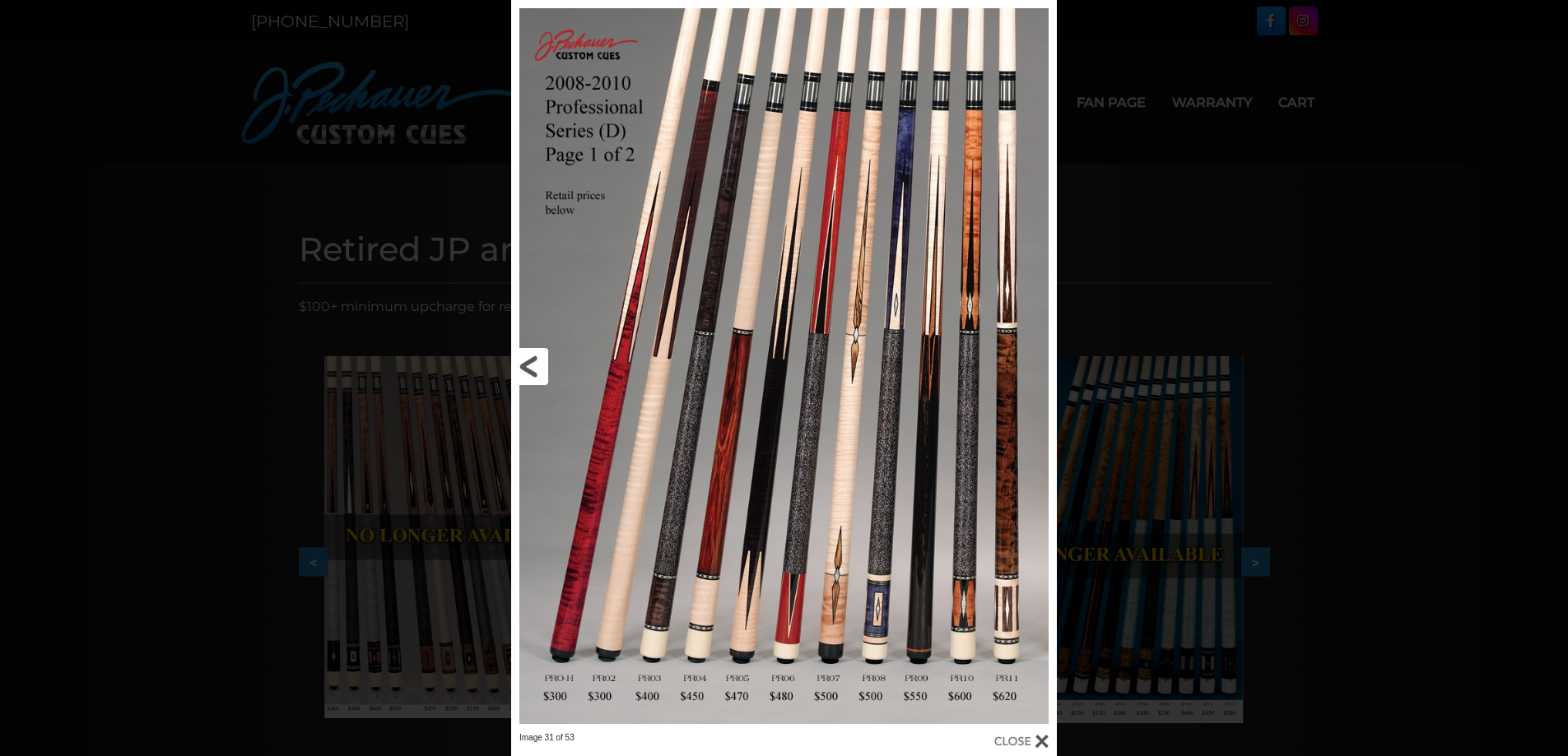
click at [534, 372] on link at bounding box center [634, 366] width 246 height 732
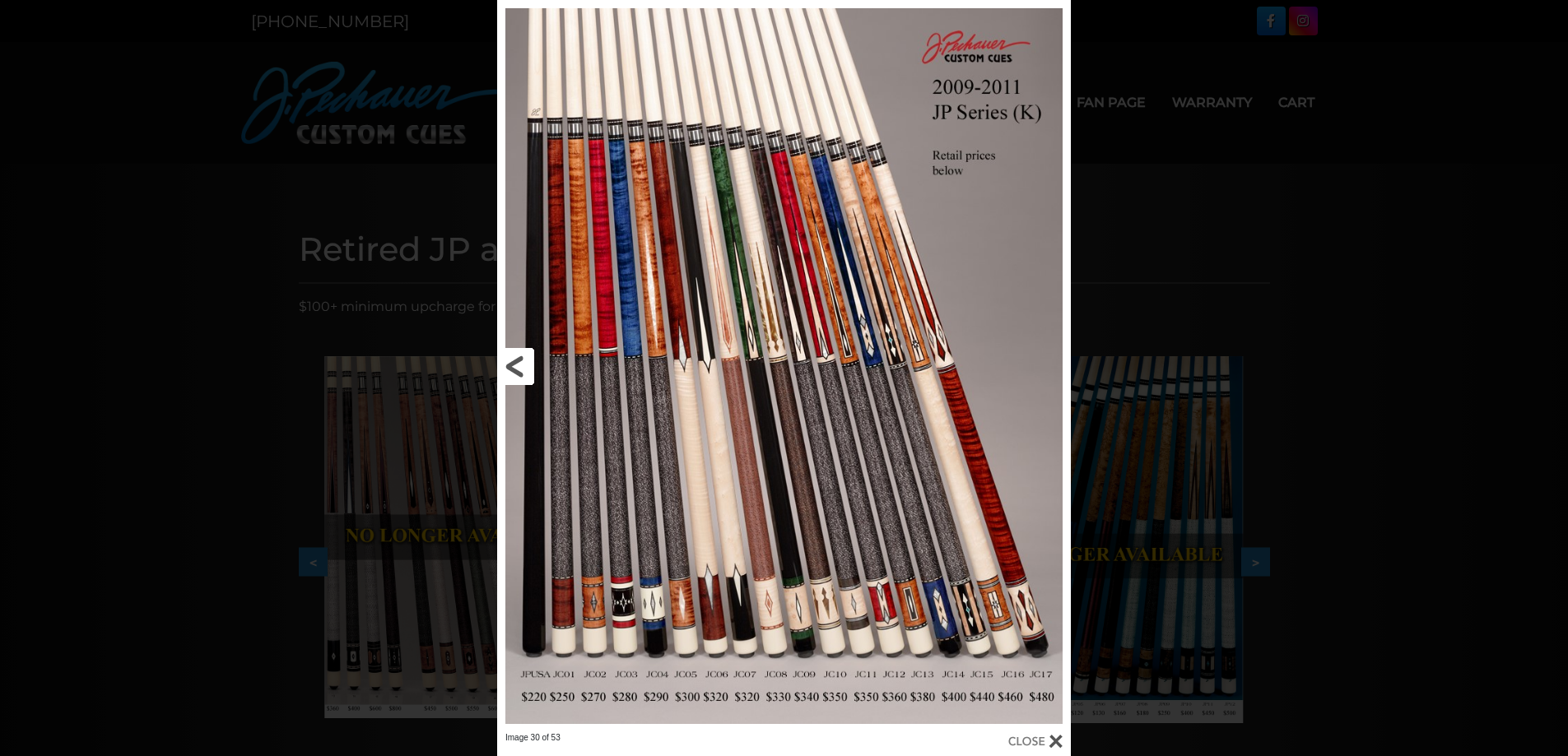
click at [534, 372] on link at bounding box center [626, 366] width 259 height 732
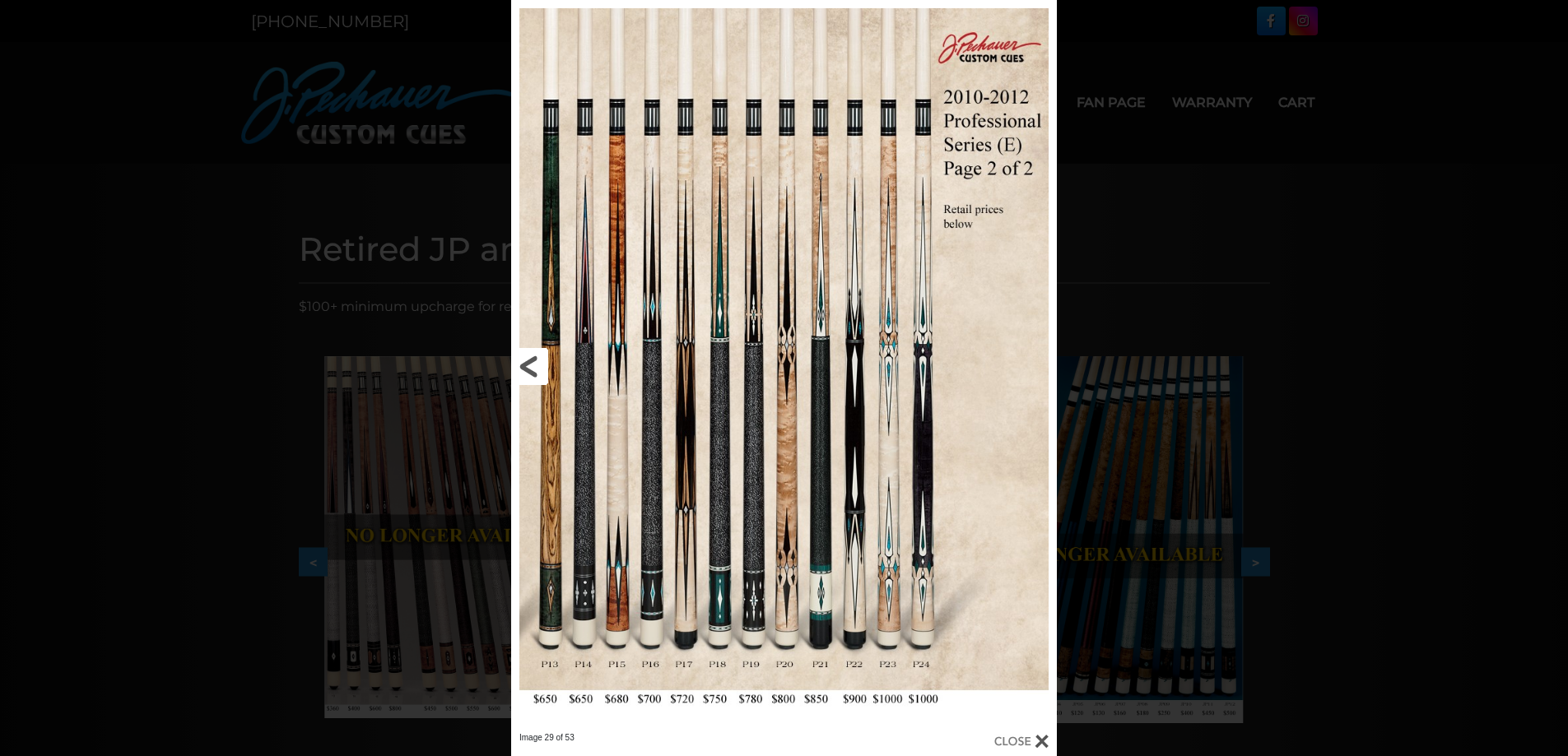
click at [534, 372] on link at bounding box center [634, 366] width 246 height 732
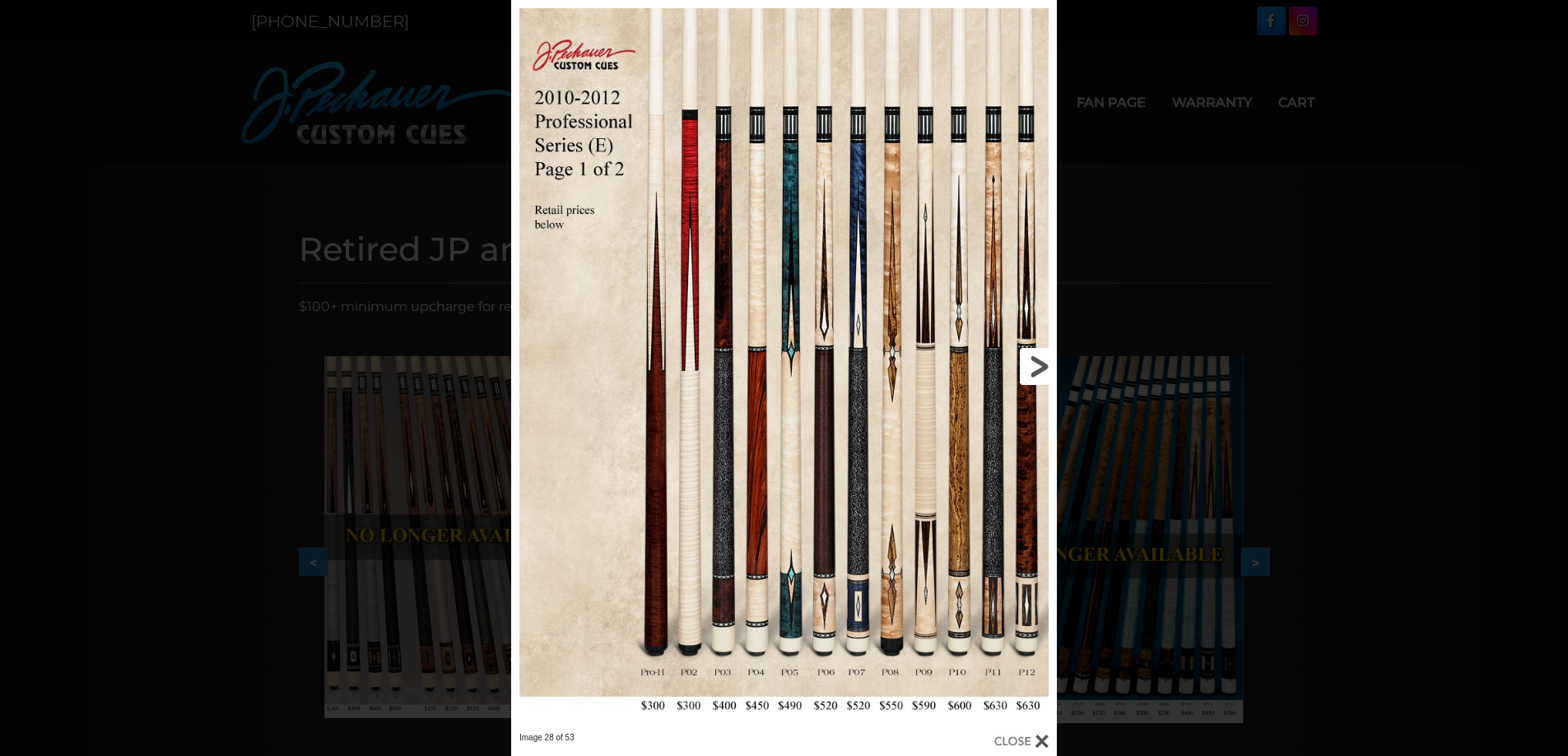
click at [1028, 378] on link at bounding box center [934, 366] width 246 height 732
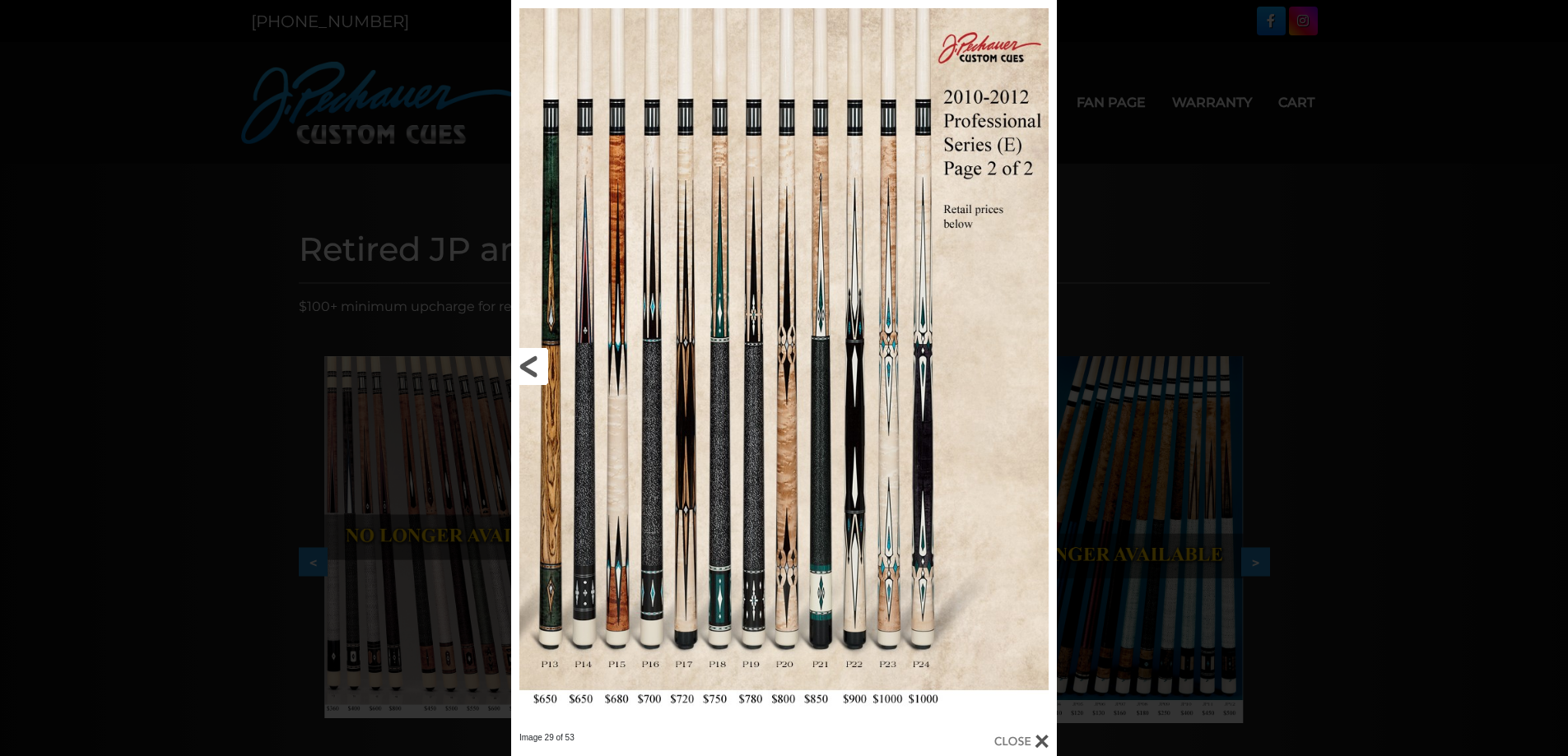
click at [545, 360] on link at bounding box center [634, 366] width 246 height 732
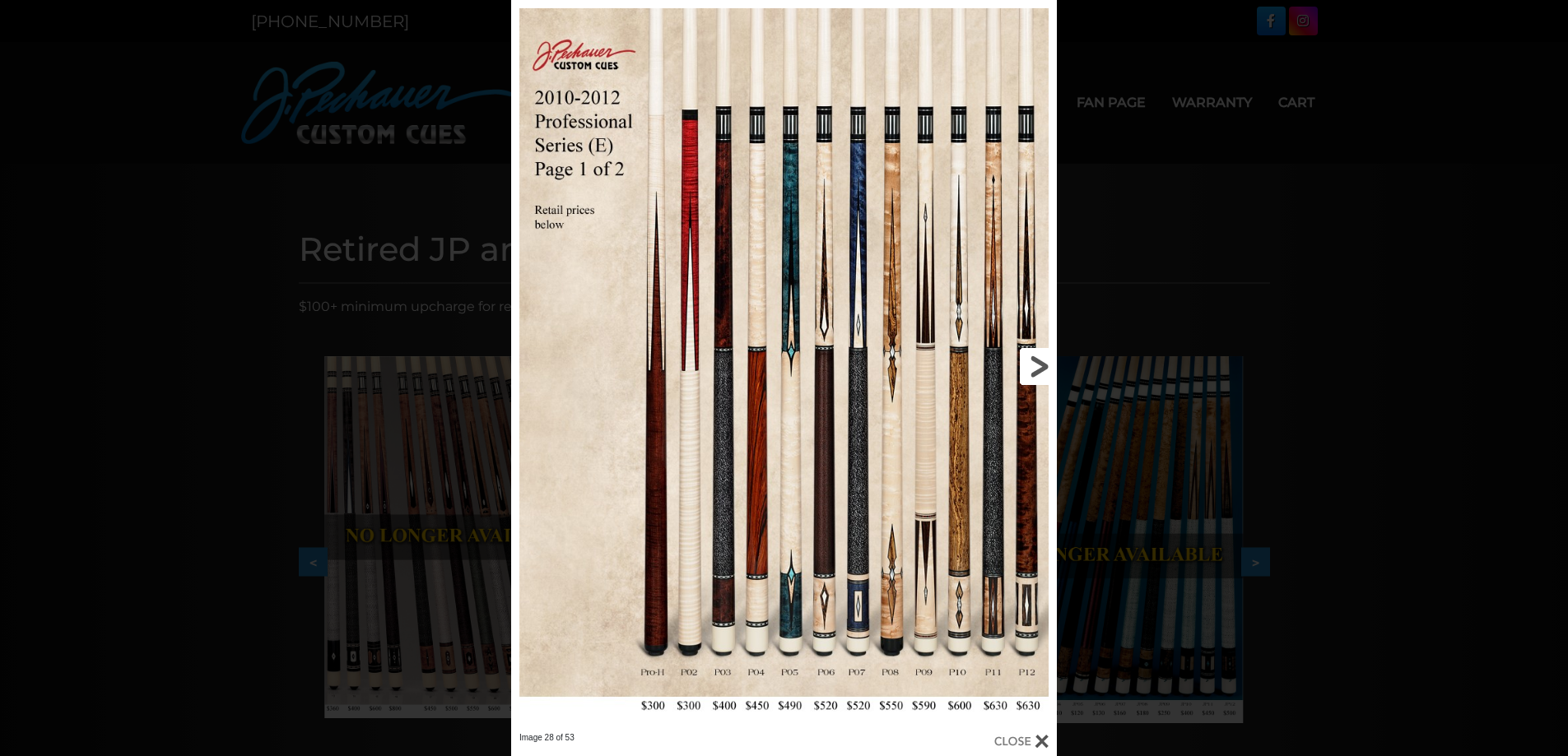
click at [1039, 359] on link at bounding box center [934, 366] width 246 height 732
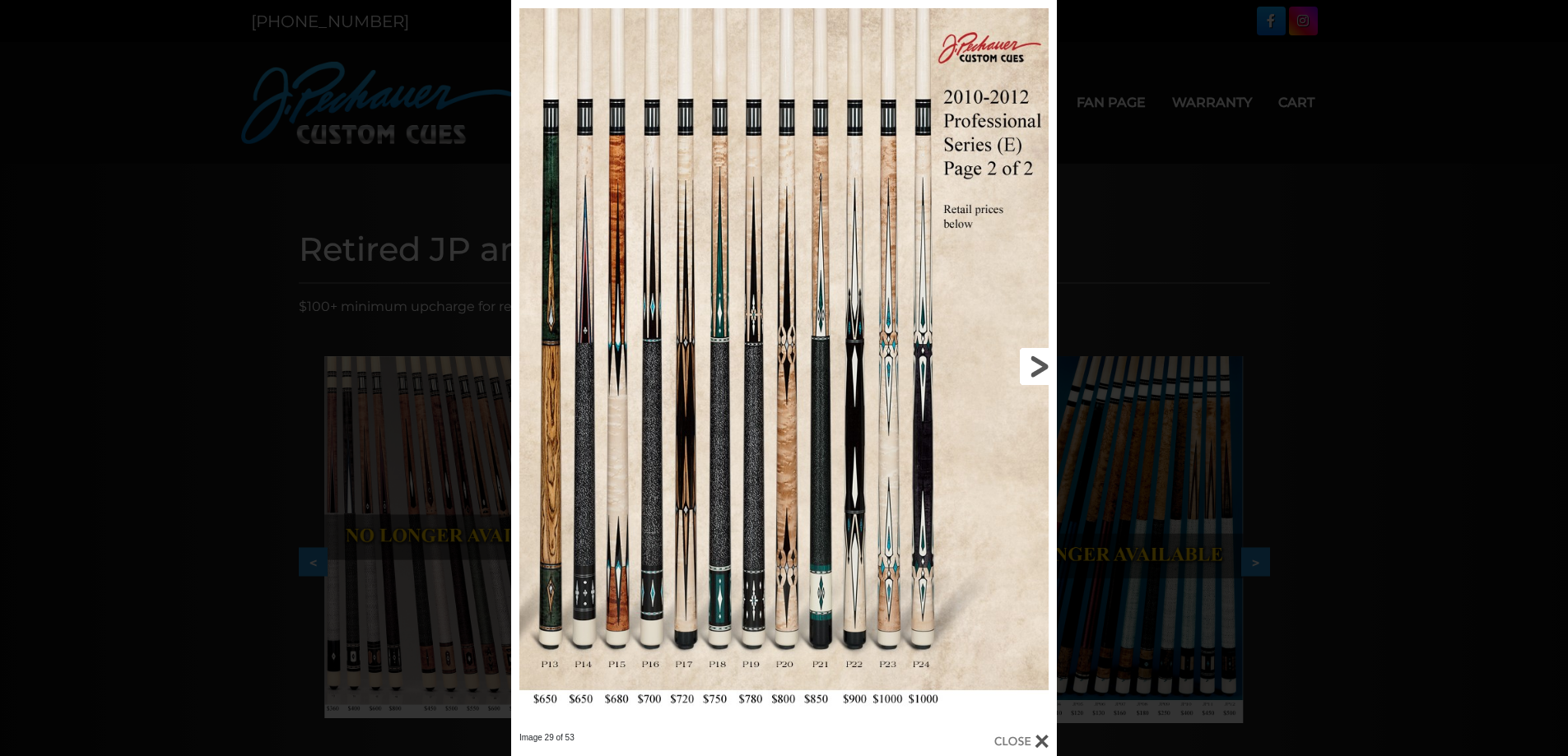
click at [828, 374] on link at bounding box center [934, 366] width 246 height 732
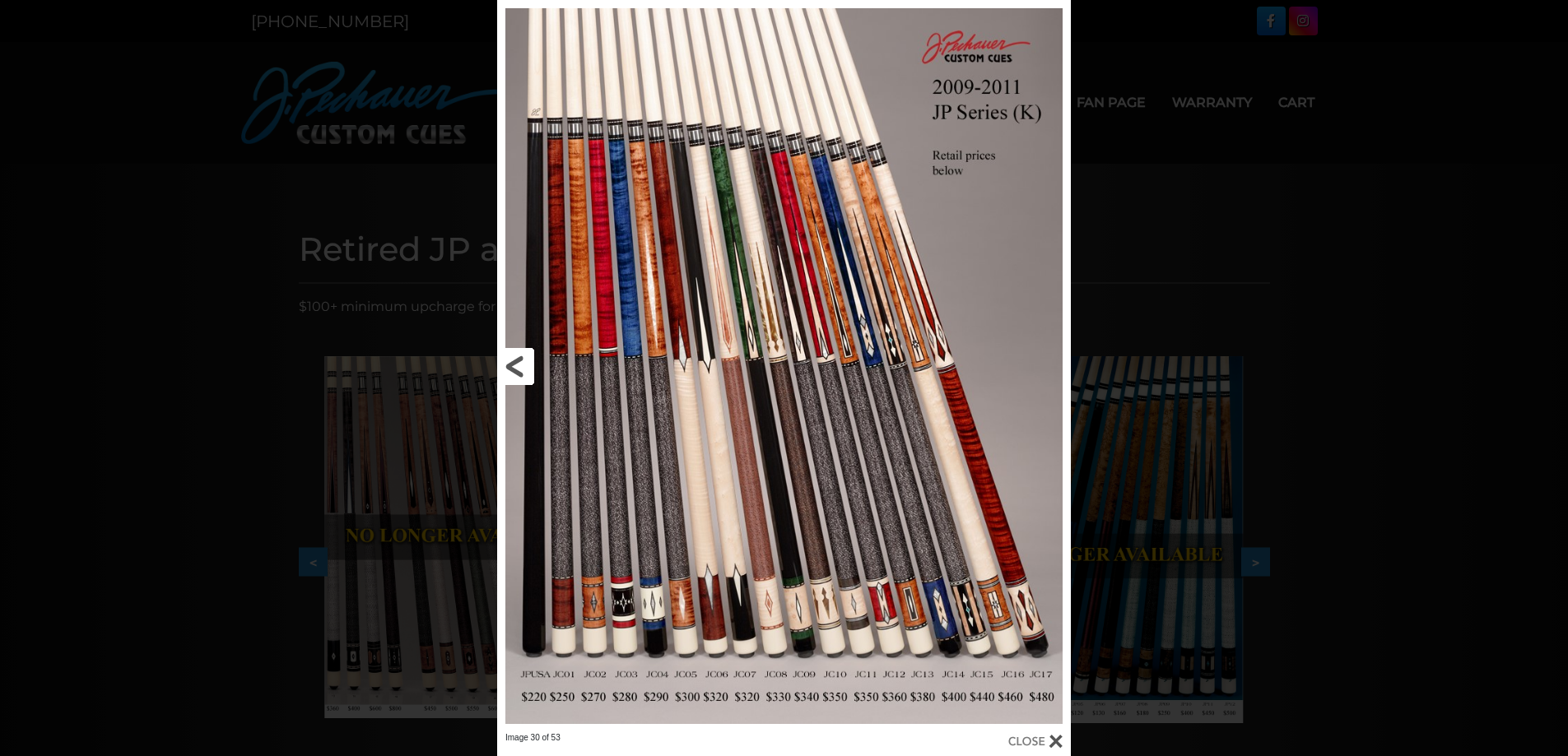
click at [528, 369] on link at bounding box center [626, 366] width 259 height 732
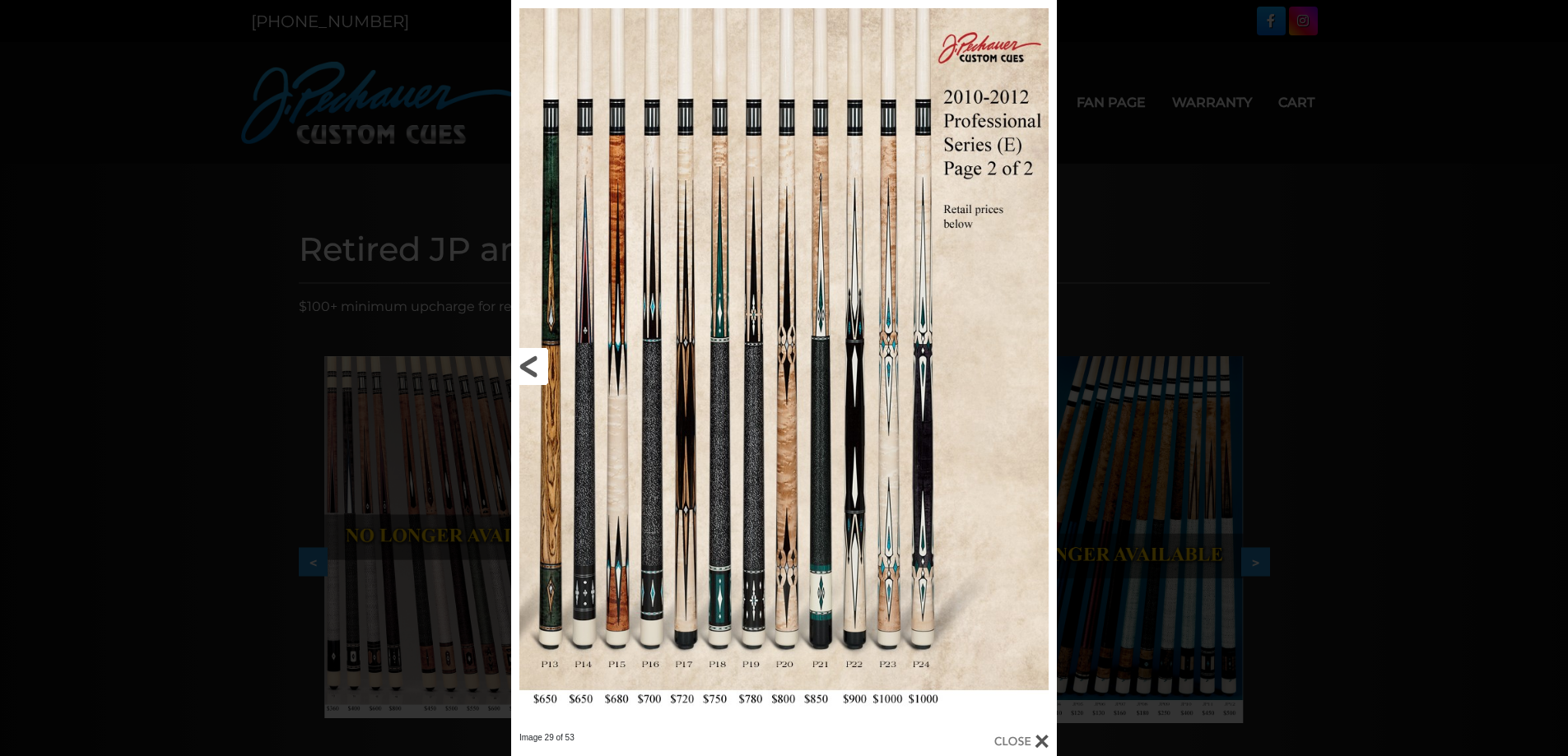
click at [527, 374] on link at bounding box center [634, 366] width 246 height 732
